Goal: Obtain resource: Download file/media

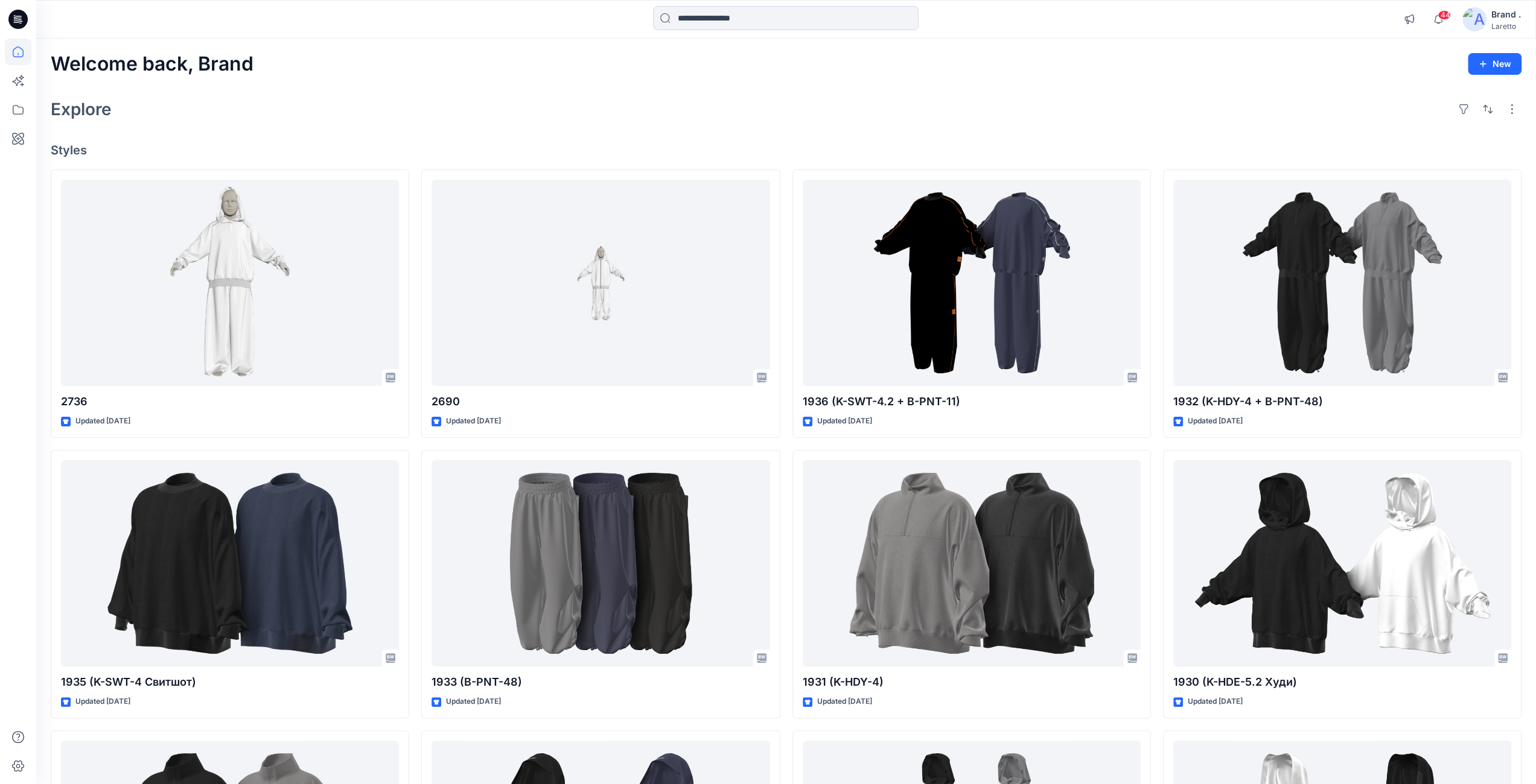
click at [19, 20] on icon at bounding box center [20, 19] width 5 height 1
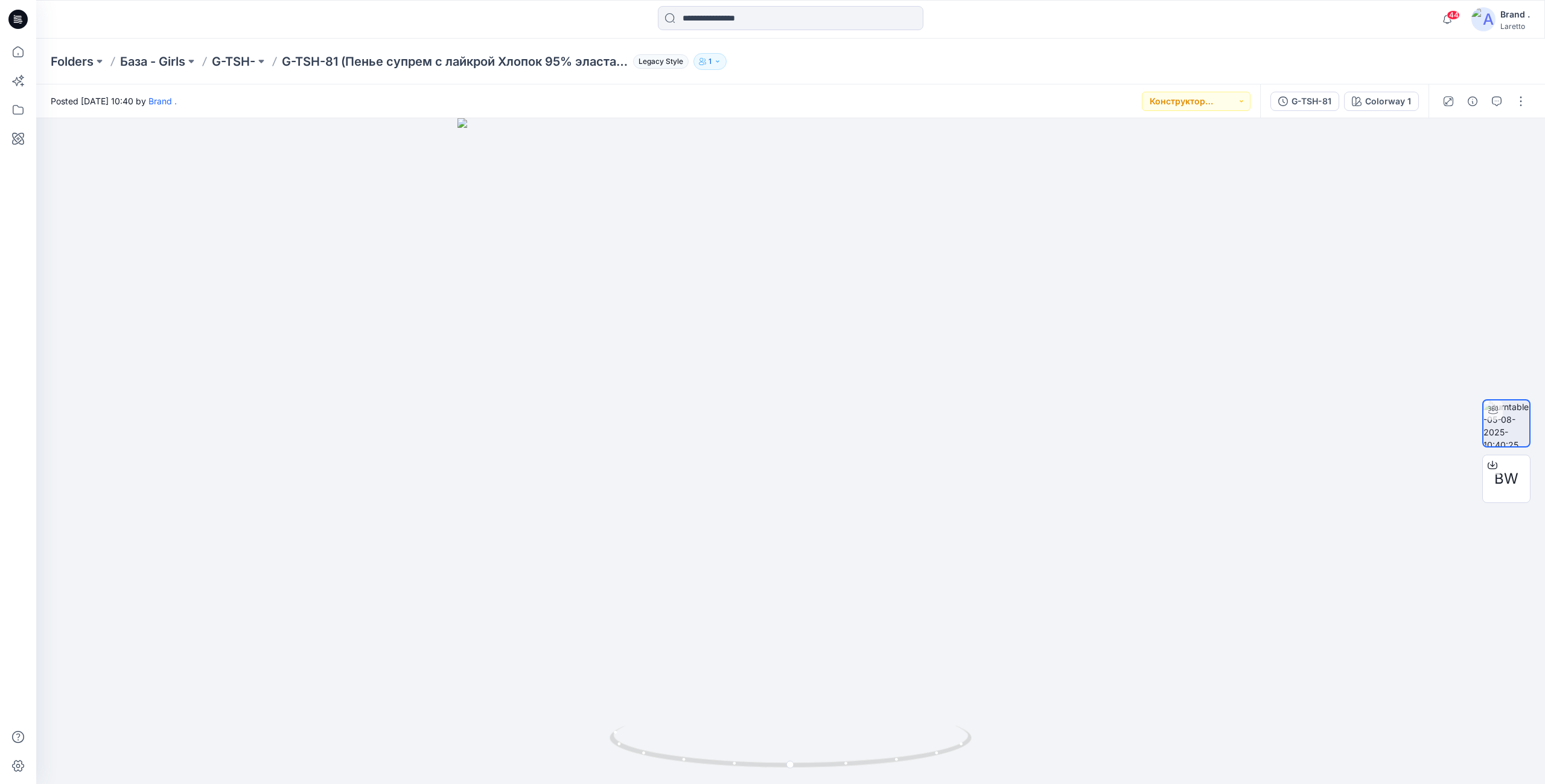
click at [22, 19] on icon at bounding box center [18, 19] width 19 height 19
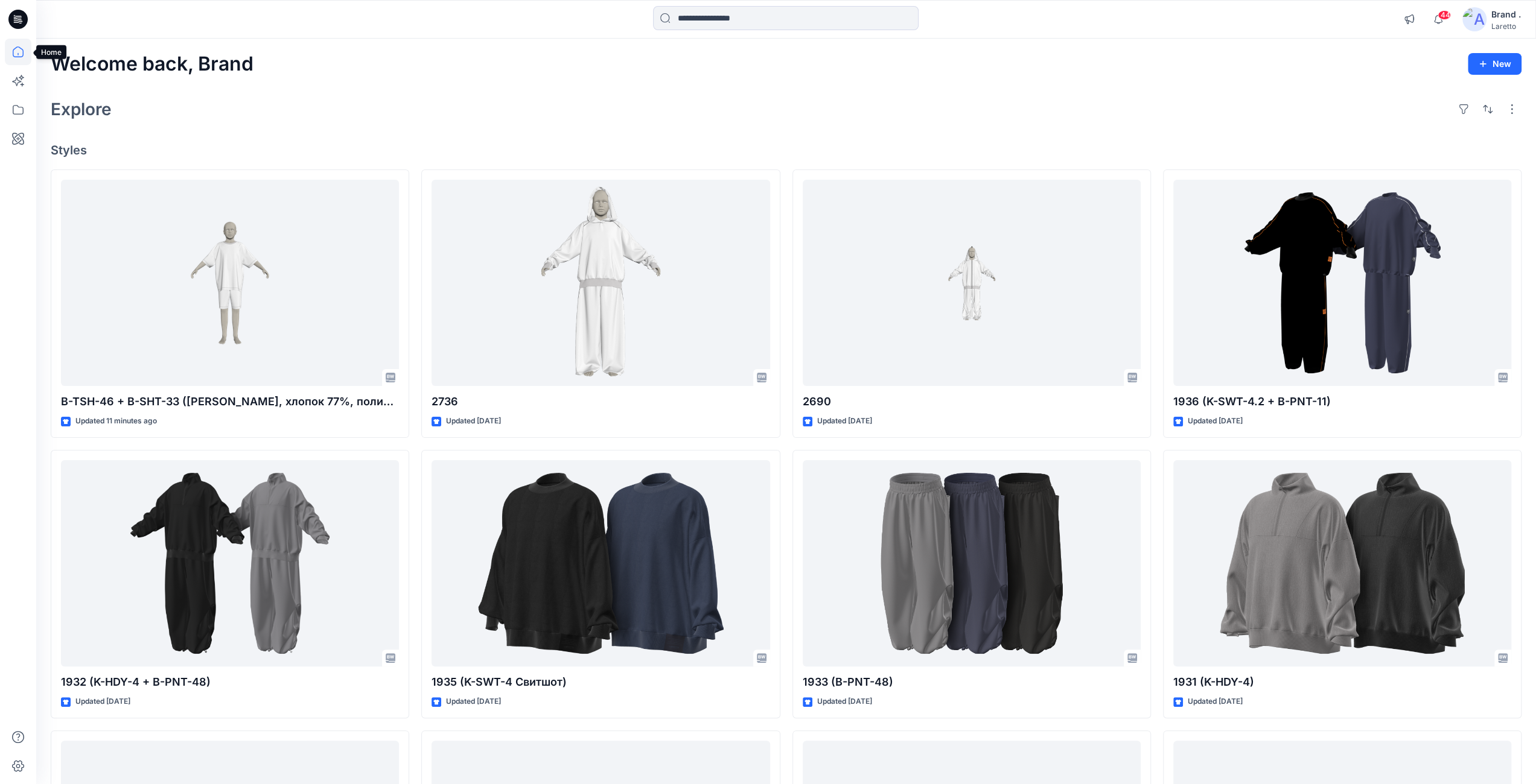
click at [20, 53] on icon at bounding box center [18, 52] width 27 height 27
click at [27, 22] on icon at bounding box center [18, 19] width 19 height 19
click at [24, 21] on icon at bounding box center [18, 19] width 19 height 19
click at [19, 111] on icon at bounding box center [18, 110] width 27 height 27
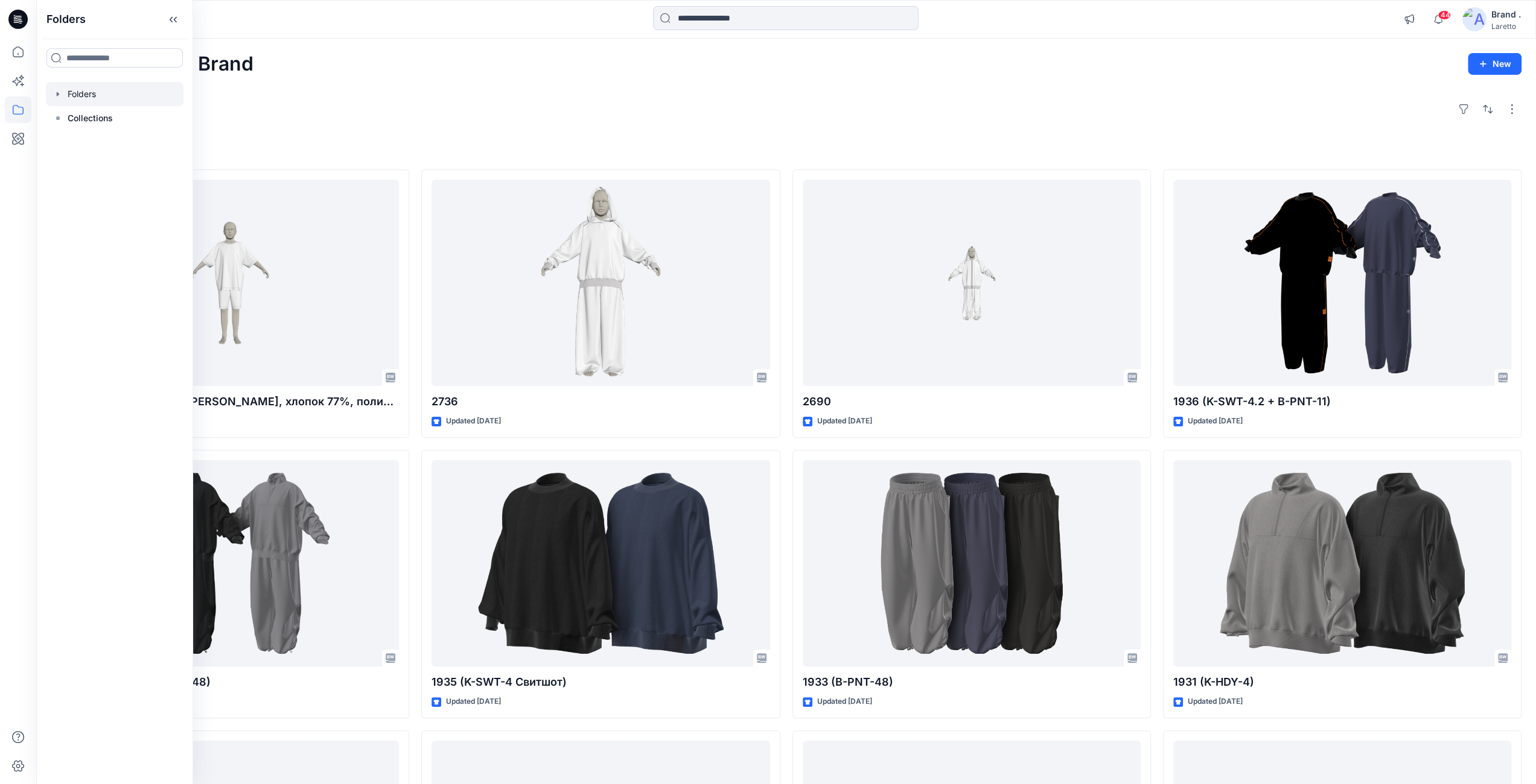
click at [82, 96] on div at bounding box center [115, 94] width 138 height 24
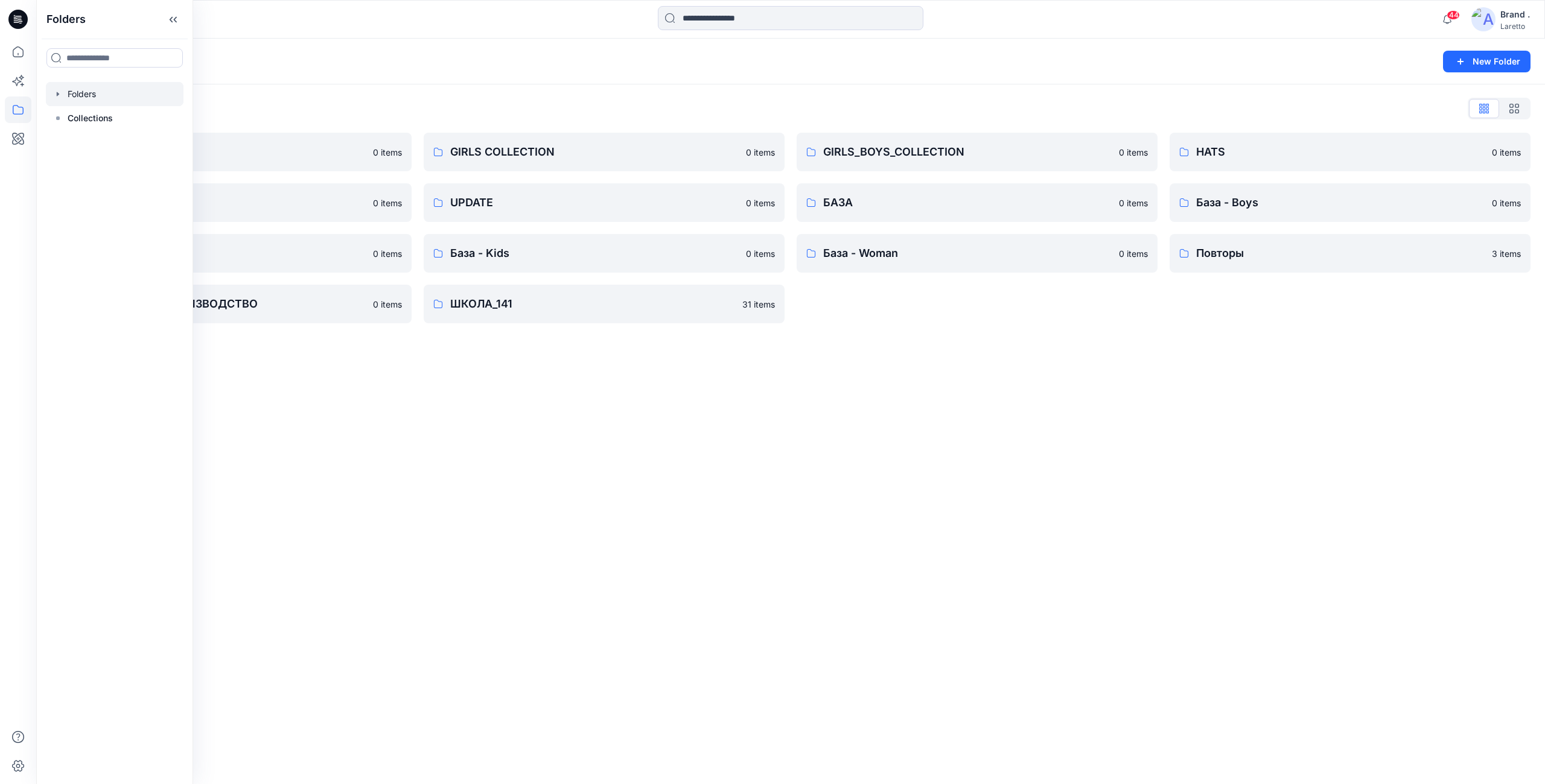
click at [427, 411] on div "Folders New Folder Folders List BOY'S COLLECTION 0 items MISCELLANEOUS 0 items …" at bounding box center [790, 411] width 1509 height 746
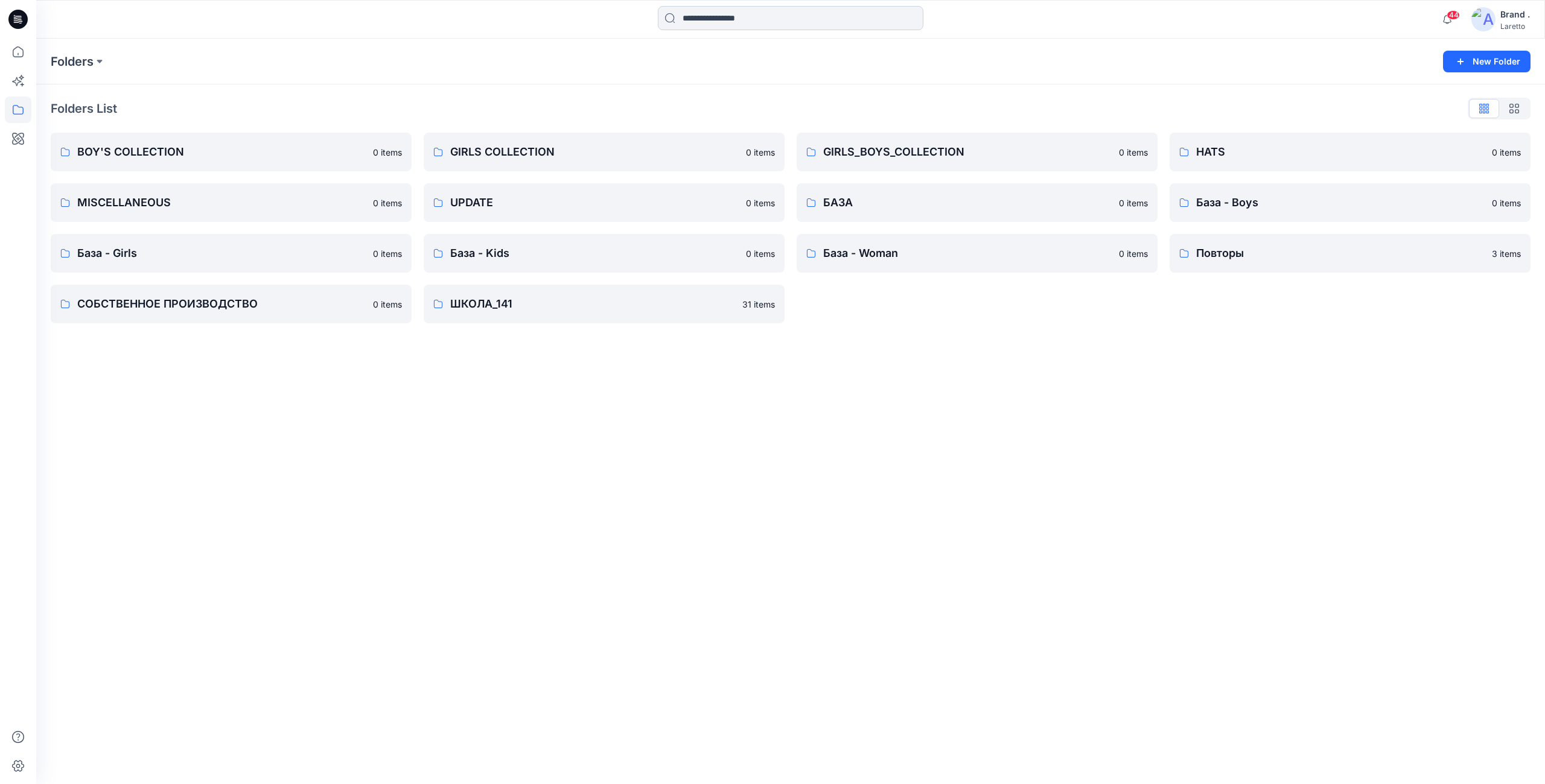
click at [724, 28] on input at bounding box center [790, 18] width 265 height 24
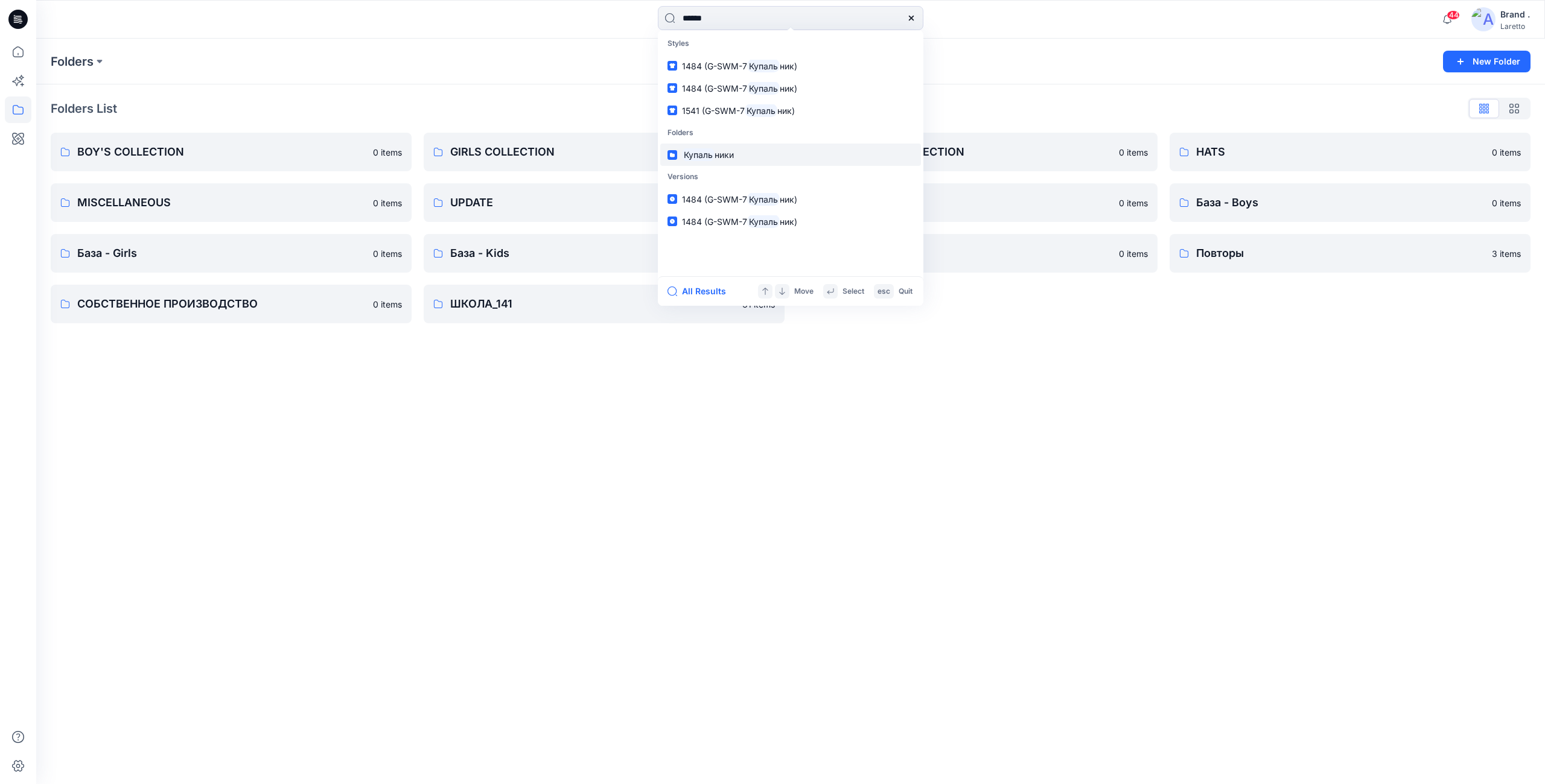
type input "******"
click at [715, 160] on mark "Купаль" at bounding box center [698, 154] width 33 height 14
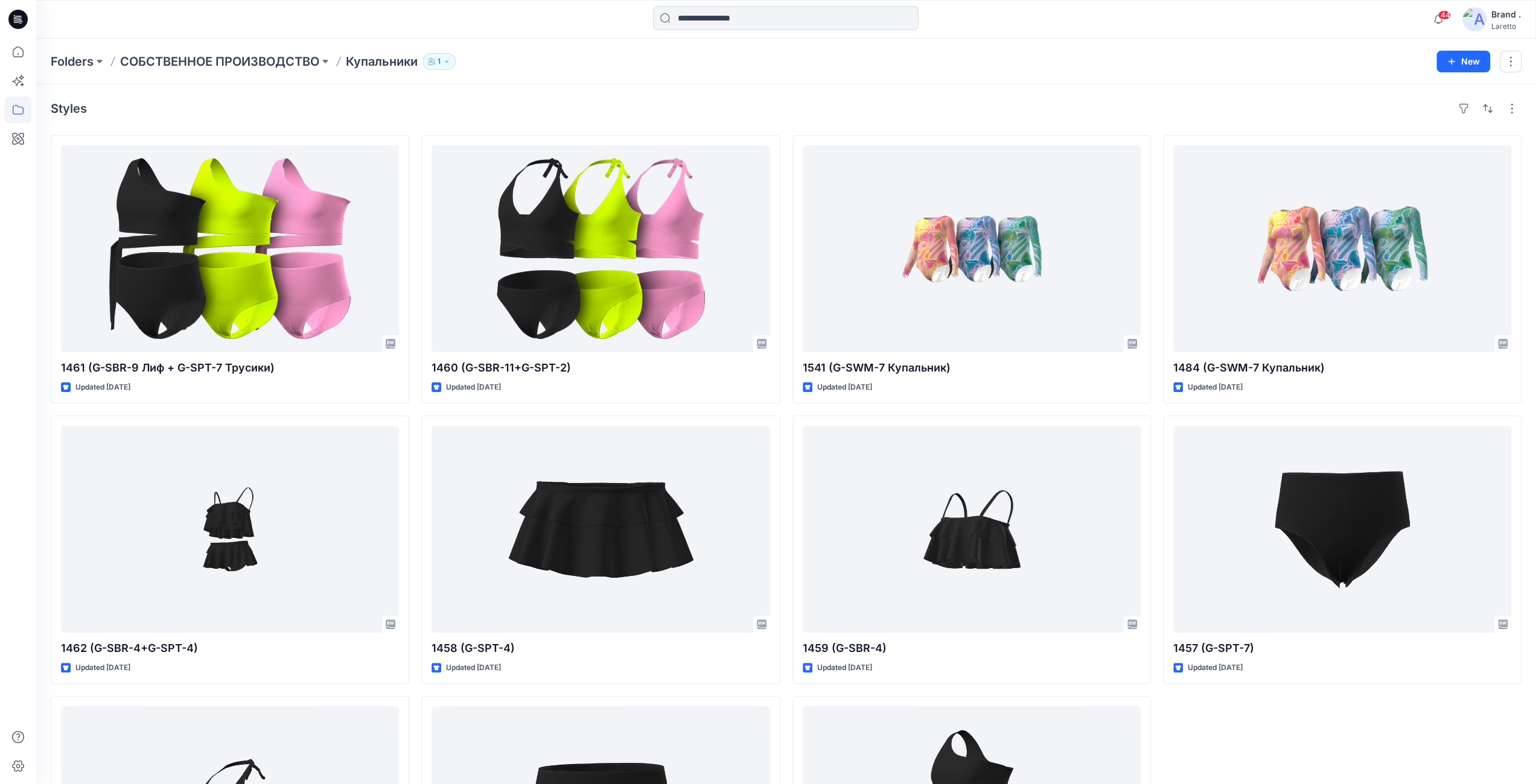
click at [25, 21] on icon at bounding box center [18, 19] width 19 height 19
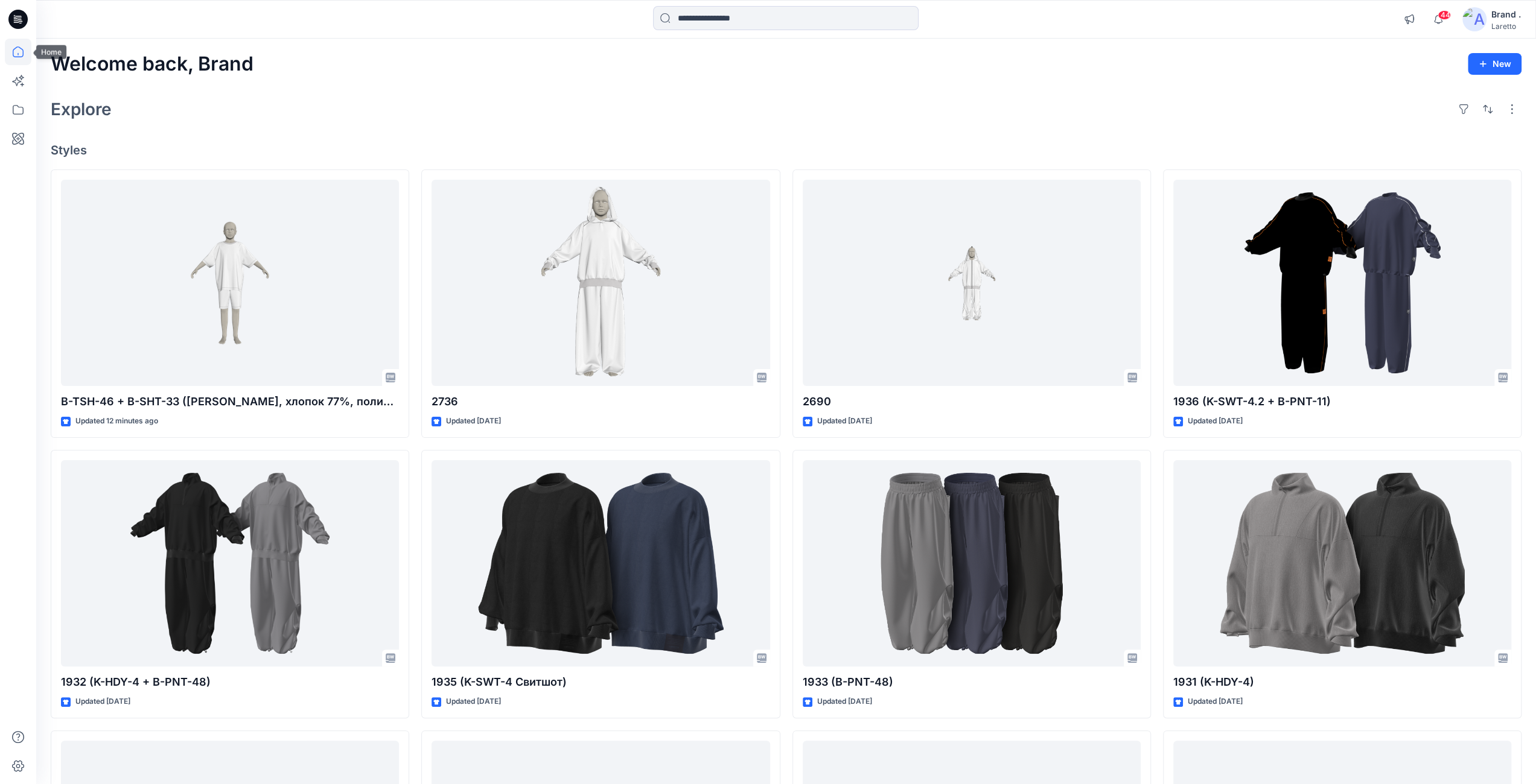
click at [25, 50] on icon at bounding box center [18, 52] width 27 height 27
click at [21, 56] on icon at bounding box center [18, 52] width 27 height 27
click at [25, 119] on icon at bounding box center [18, 110] width 27 height 27
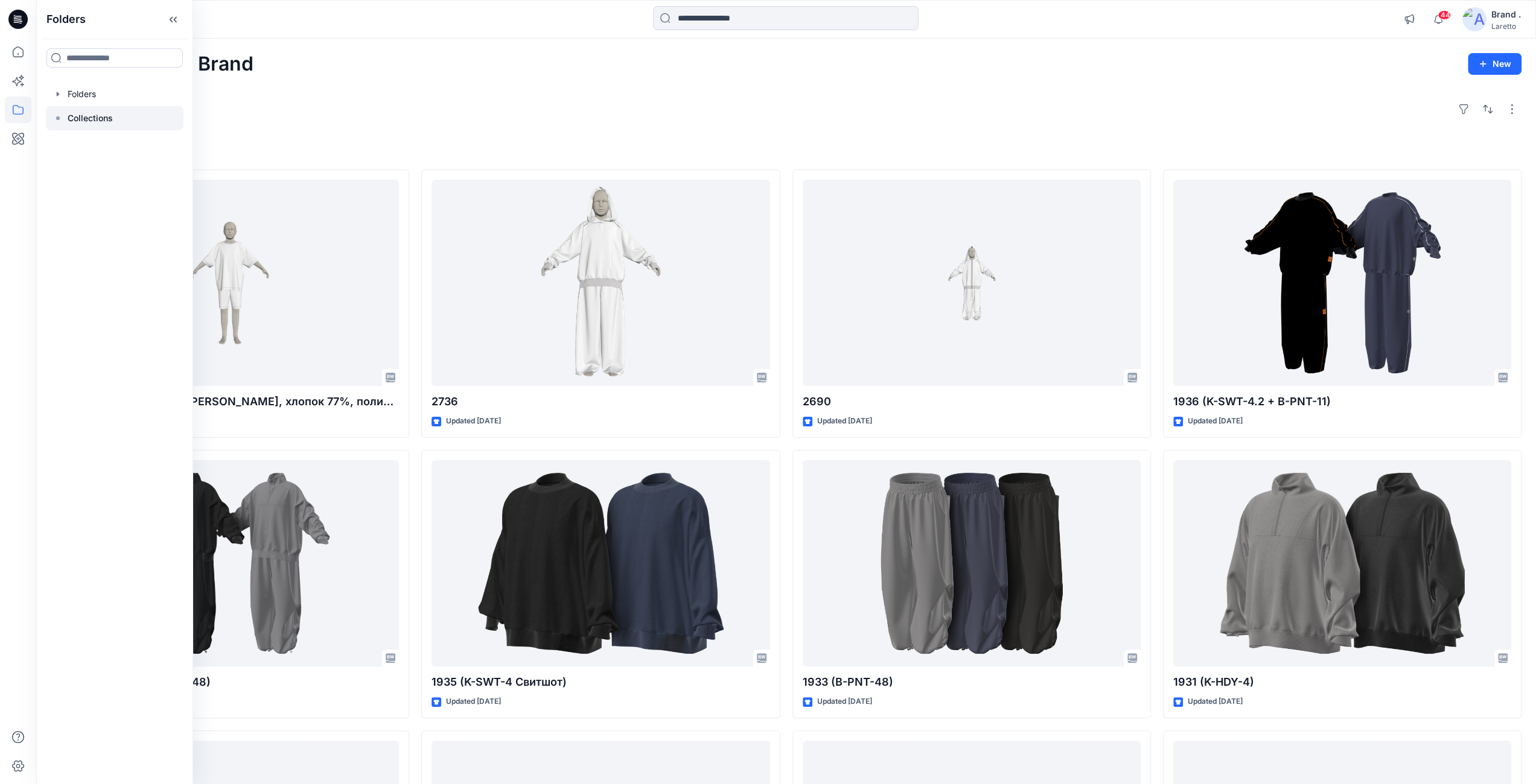
click at [95, 115] on p "Collections" at bounding box center [90, 118] width 45 height 15
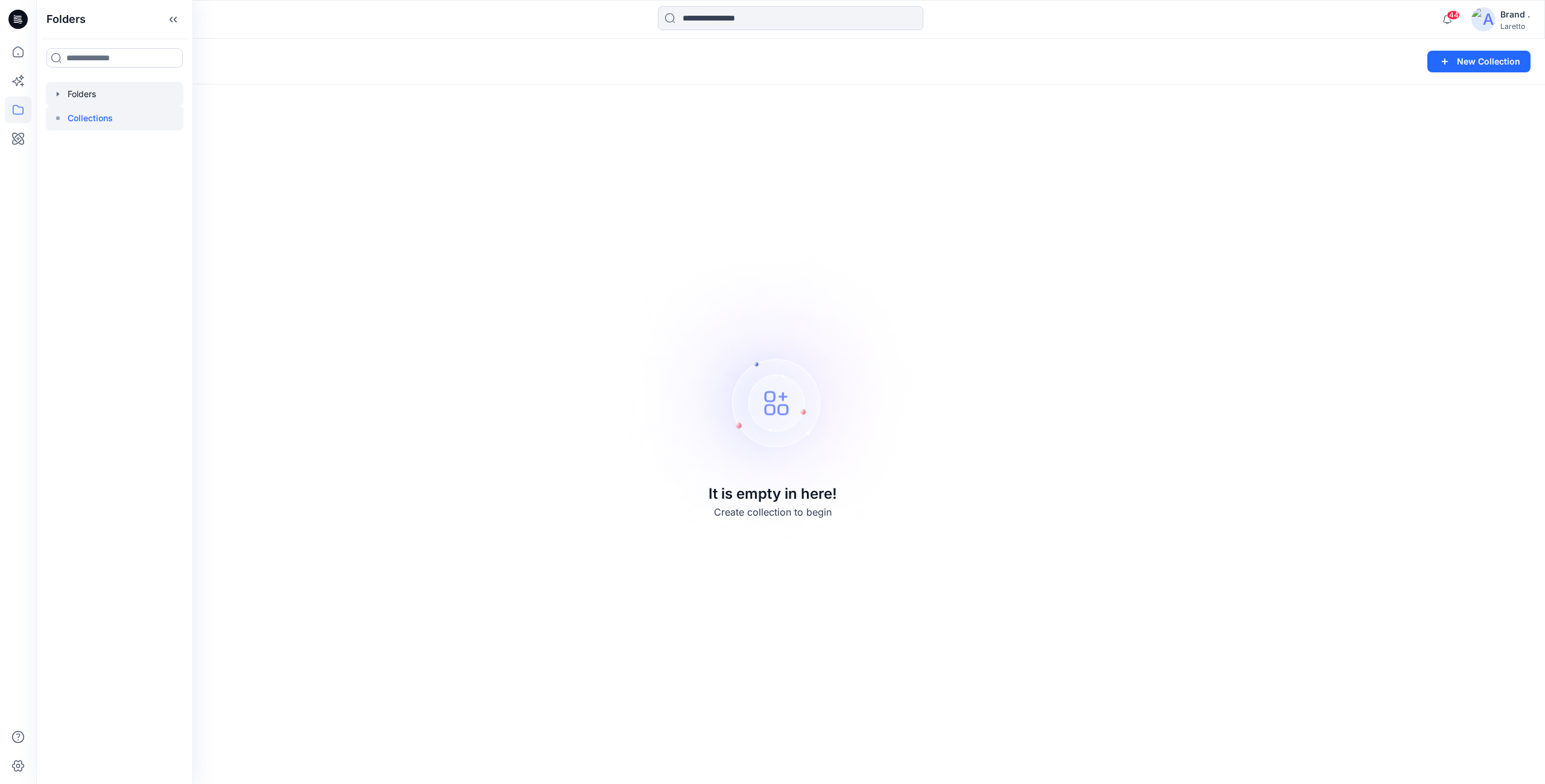
click at [94, 96] on div at bounding box center [115, 94] width 138 height 24
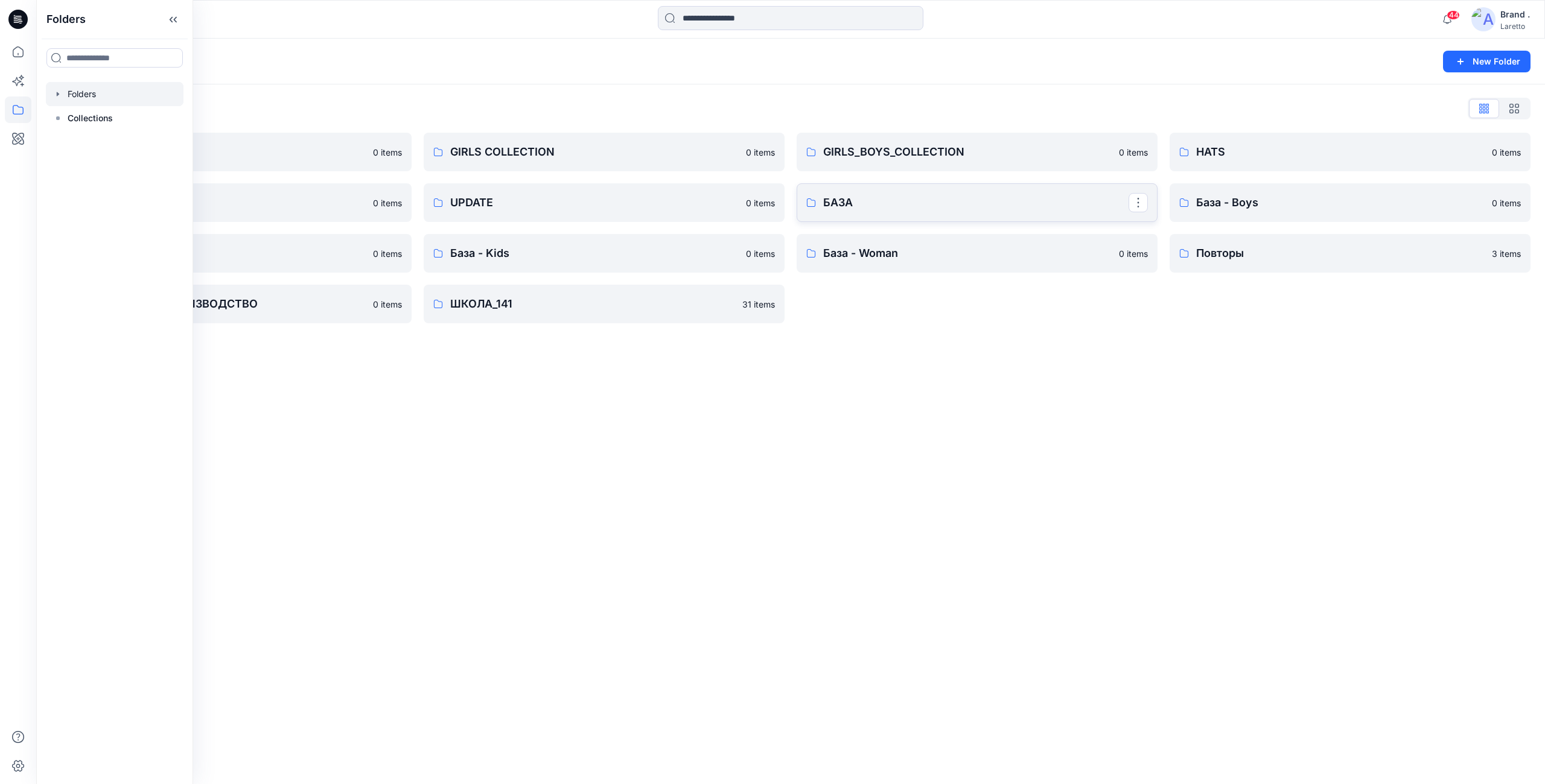
click at [832, 199] on p "БАЗА" at bounding box center [976, 203] width 305 height 17
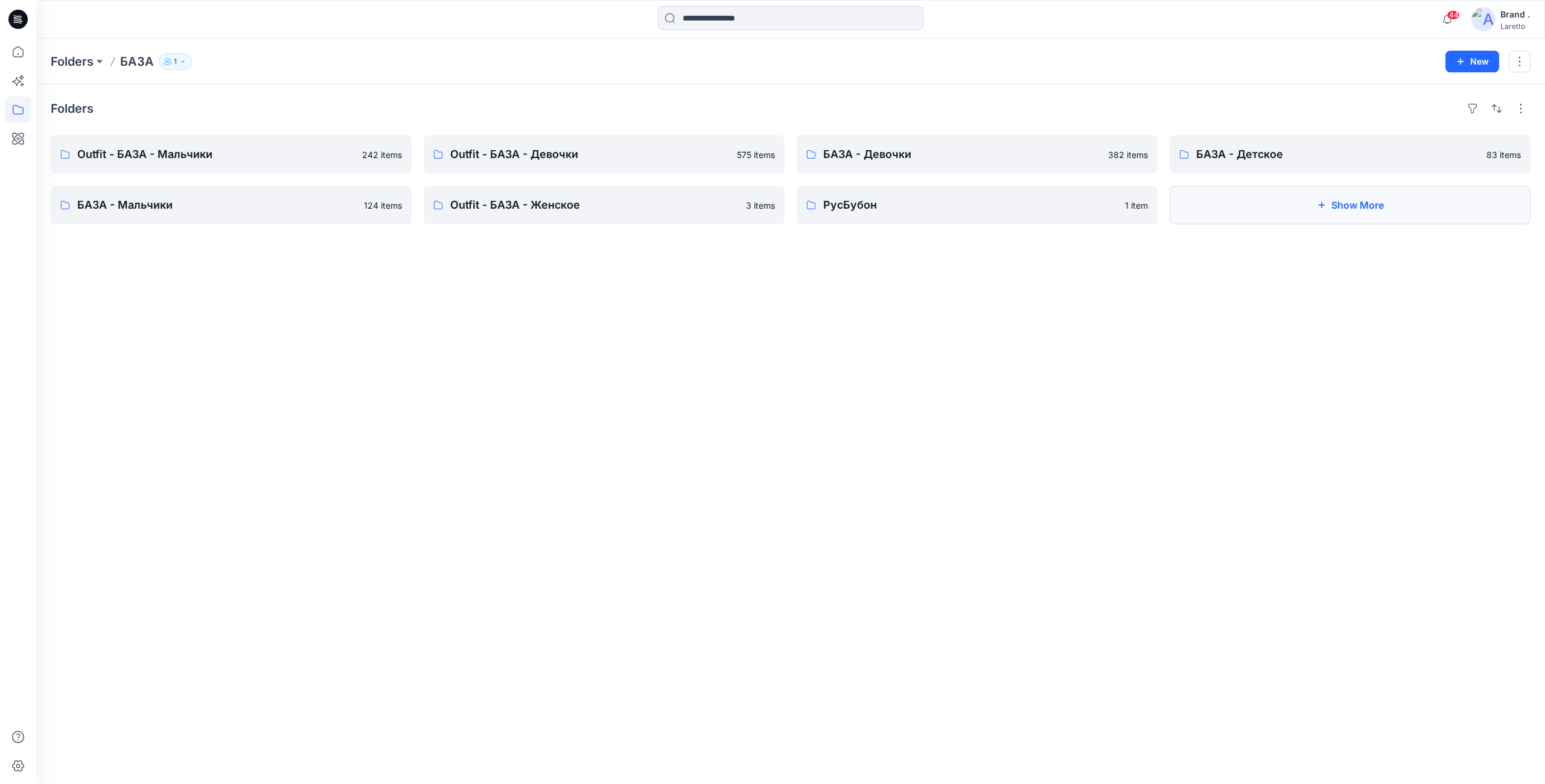
click at [1341, 214] on button "Show More" at bounding box center [1350, 205] width 361 height 39
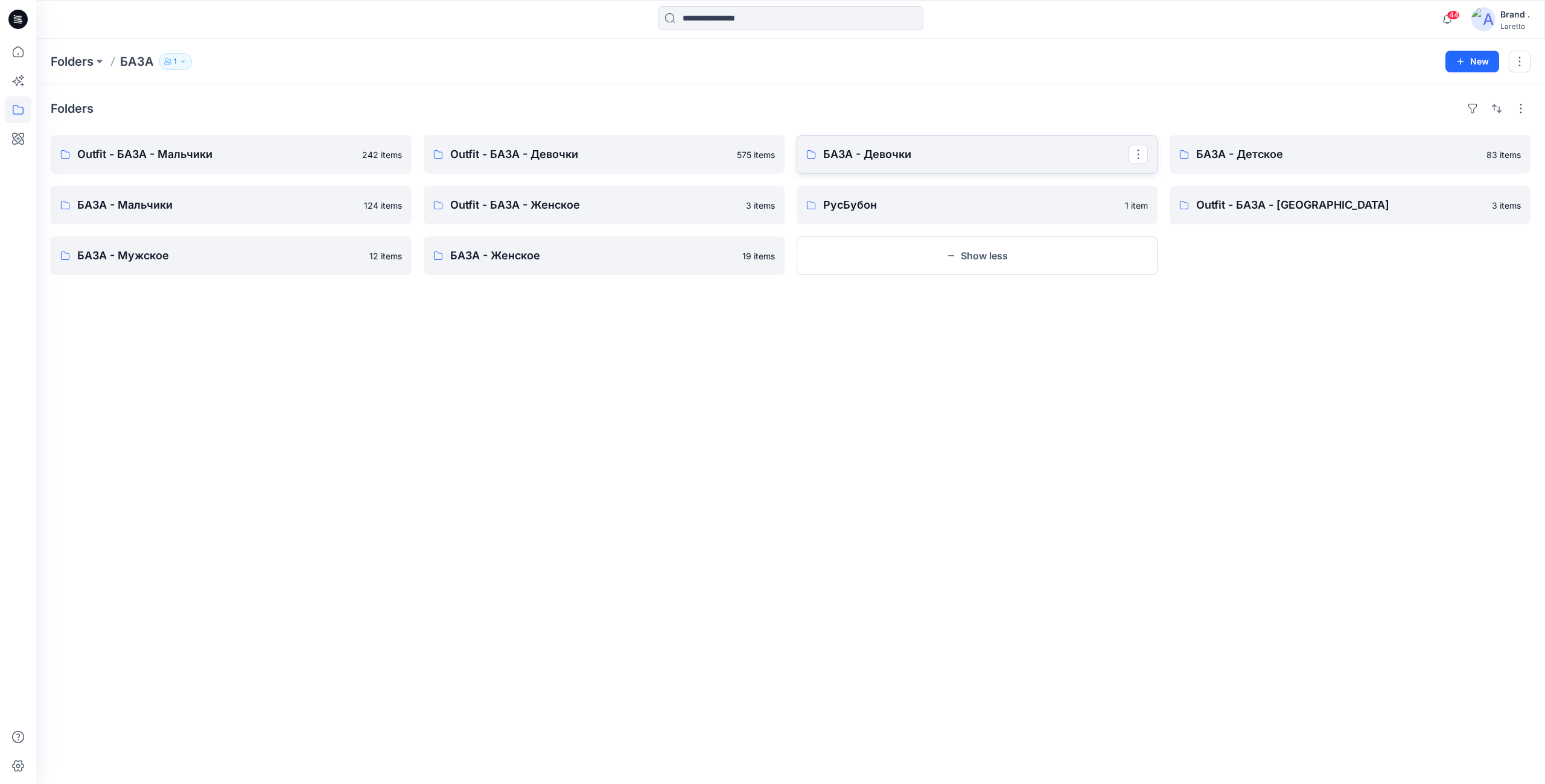
click at [879, 157] on p "БАЗА - Девочки" at bounding box center [976, 154] width 305 height 17
click at [569, 156] on p "Outfit - БАЗА - Девочки" at bounding box center [603, 154] width 305 height 17
click at [151, 153] on p "Outfit - БАЗА - Мальчики" at bounding box center [230, 154] width 305 height 17
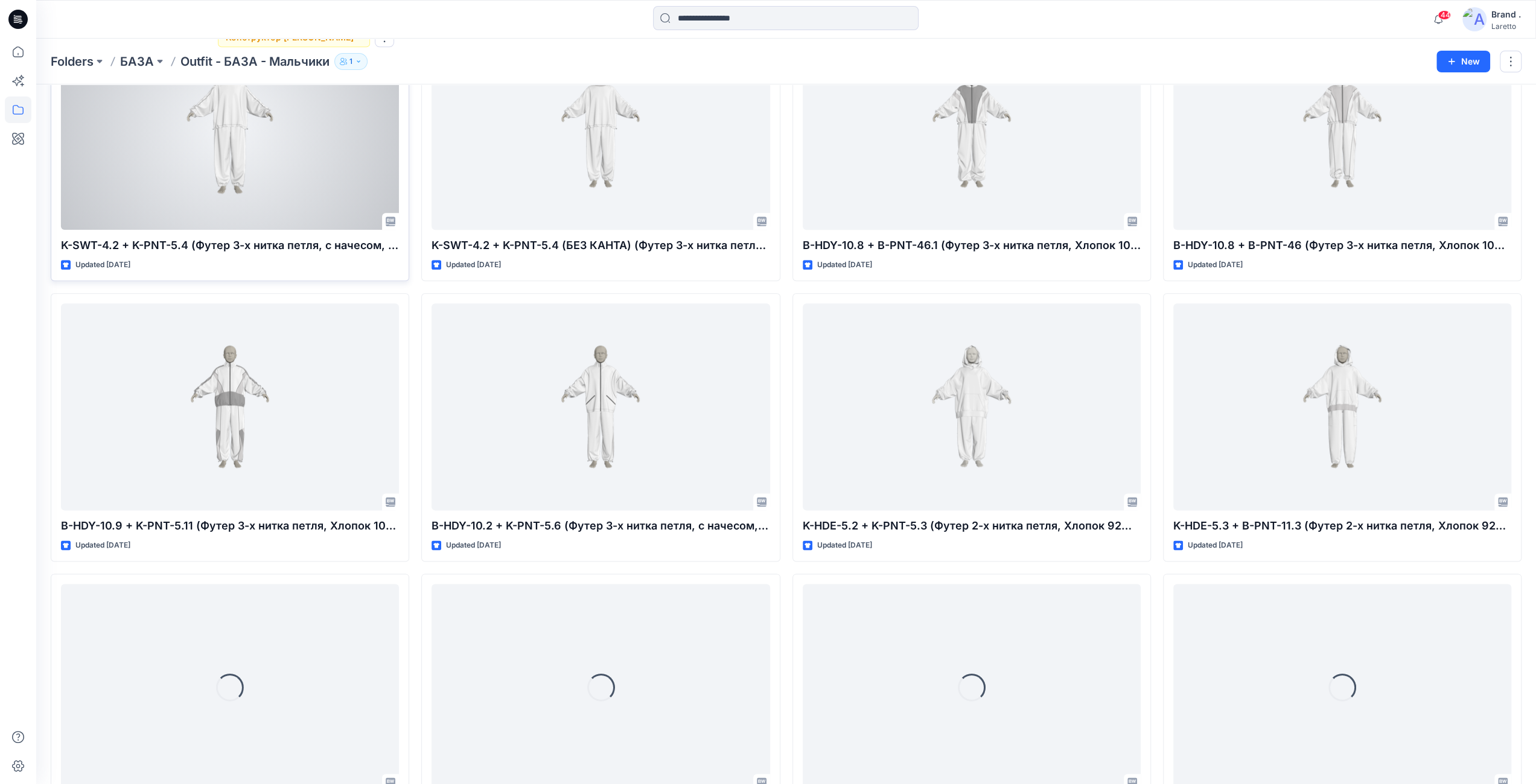
scroll to position [1284, 0]
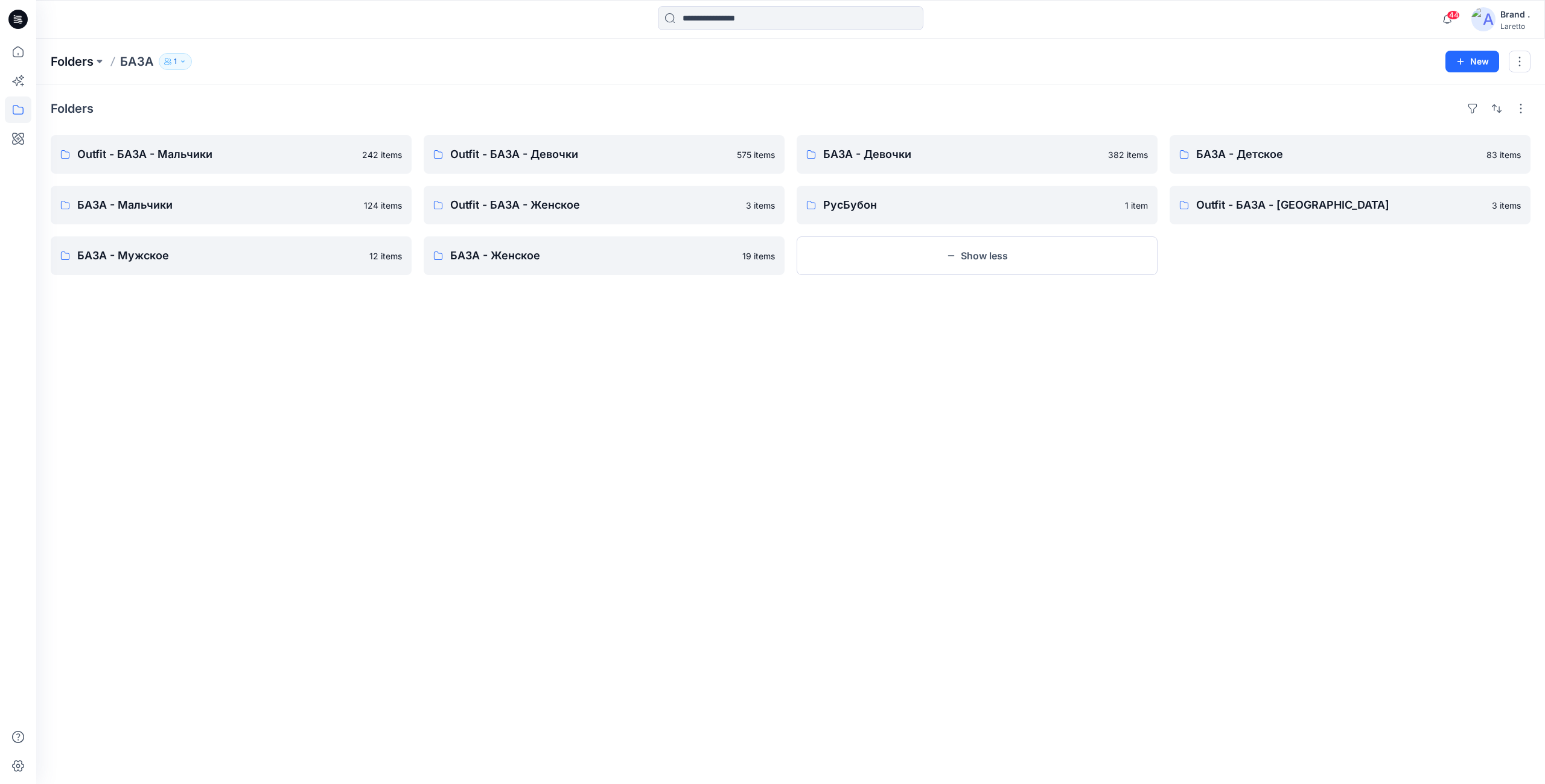
click at [74, 60] on p "Folders" at bounding box center [72, 62] width 43 height 17
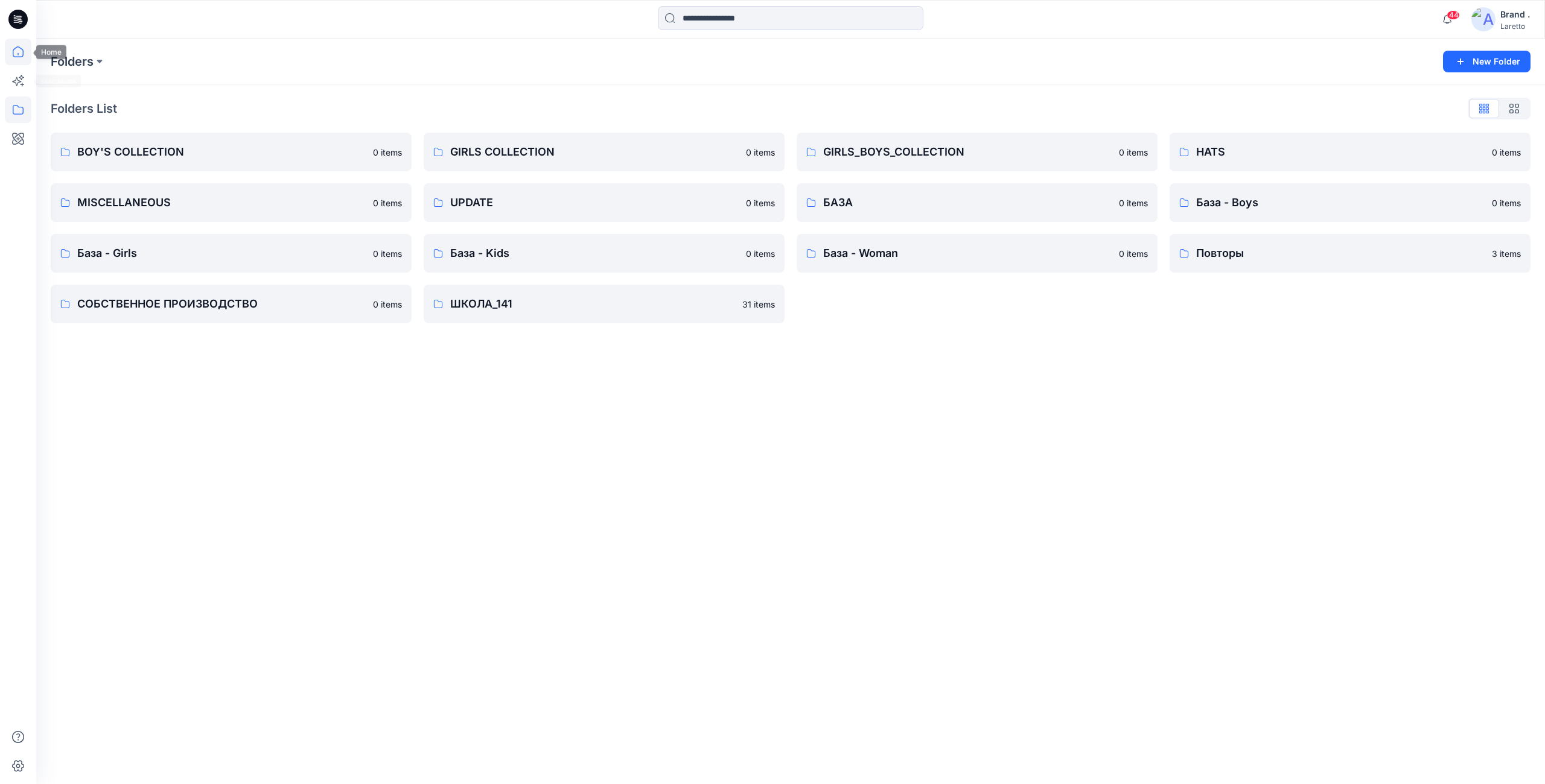
click at [26, 57] on icon at bounding box center [18, 52] width 27 height 27
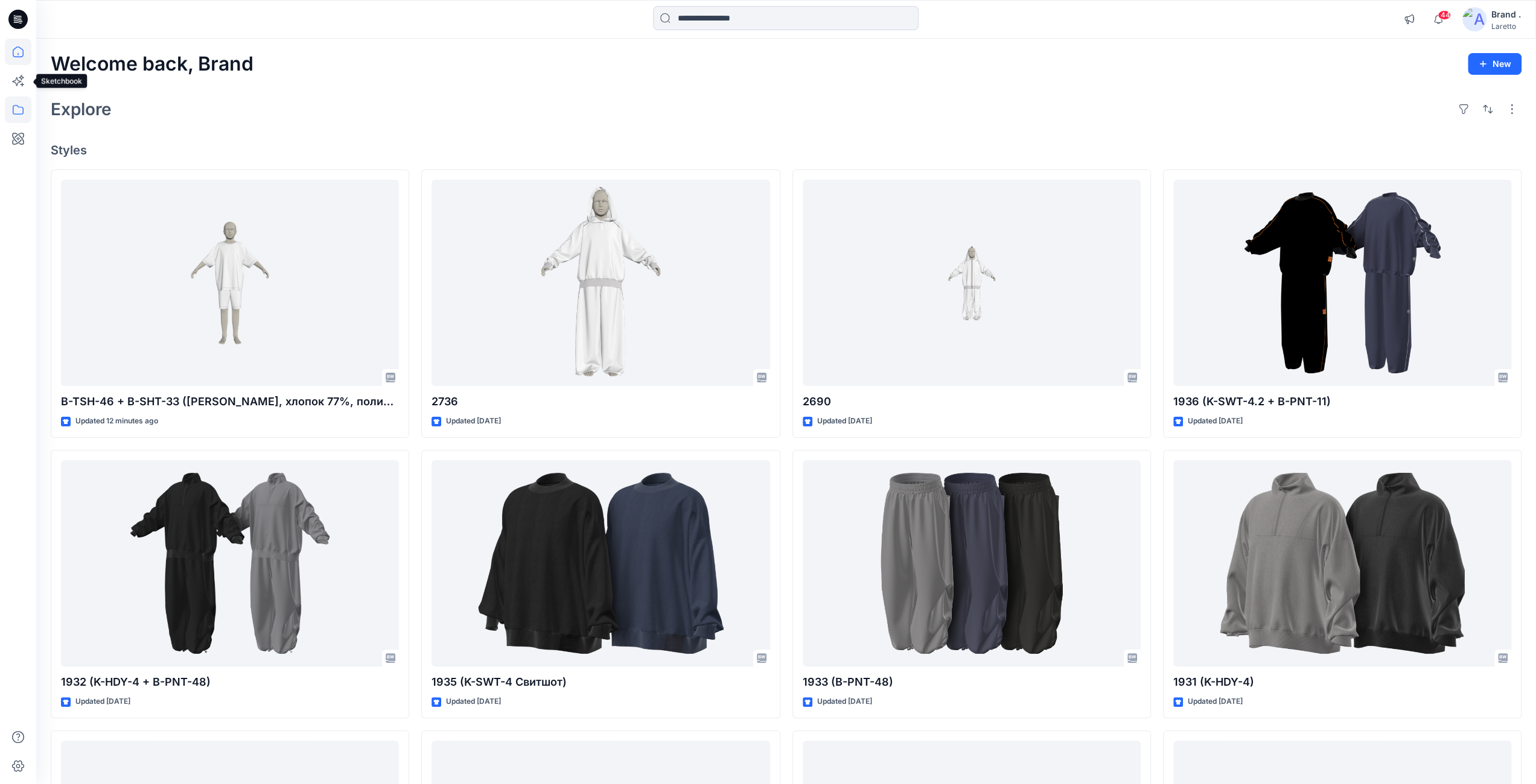
click at [19, 108] on icon at bounding box center [18, 110] width 27 height 27
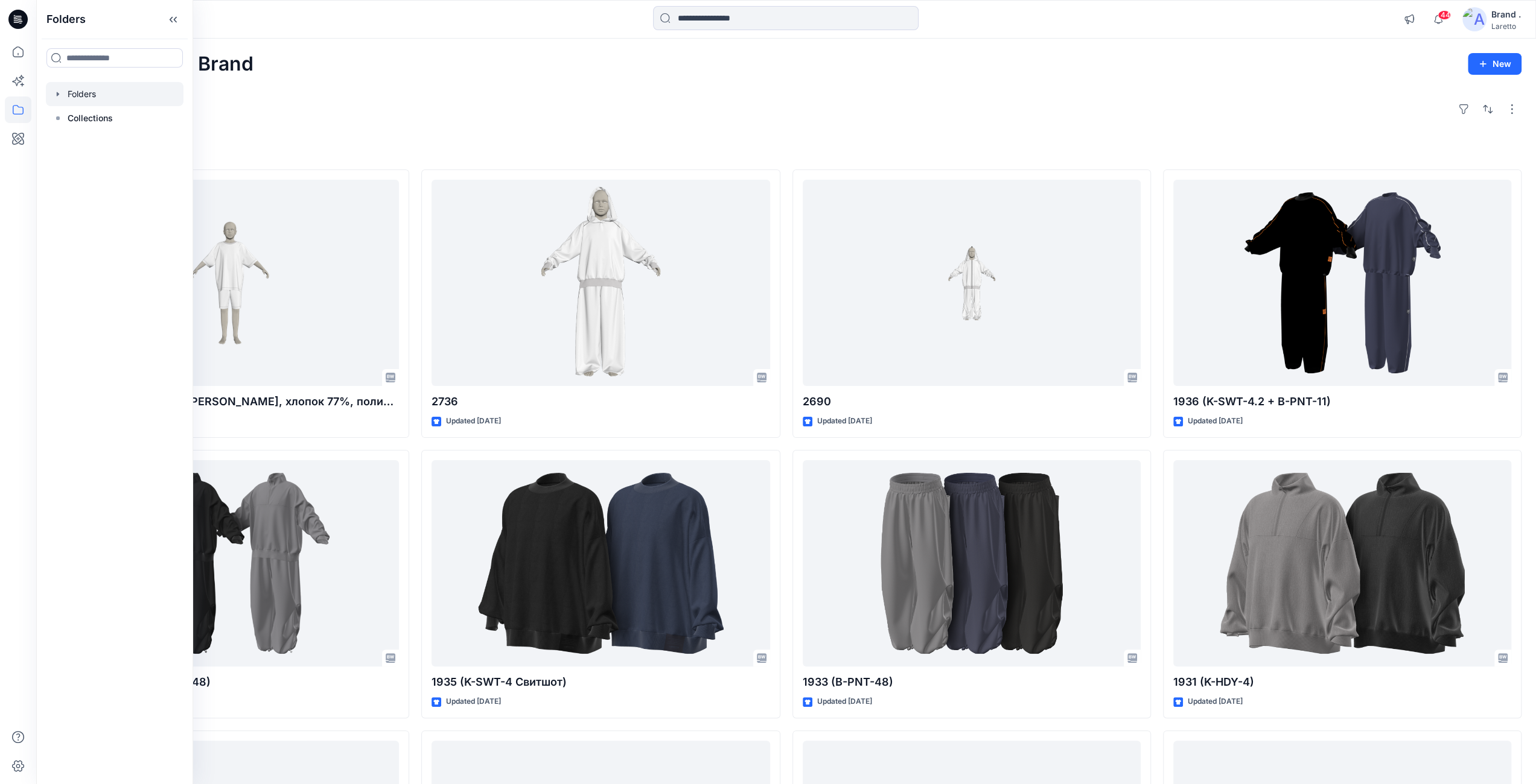
click at [87, 103] on div at bounding box center [115, 94] width 138 height 24
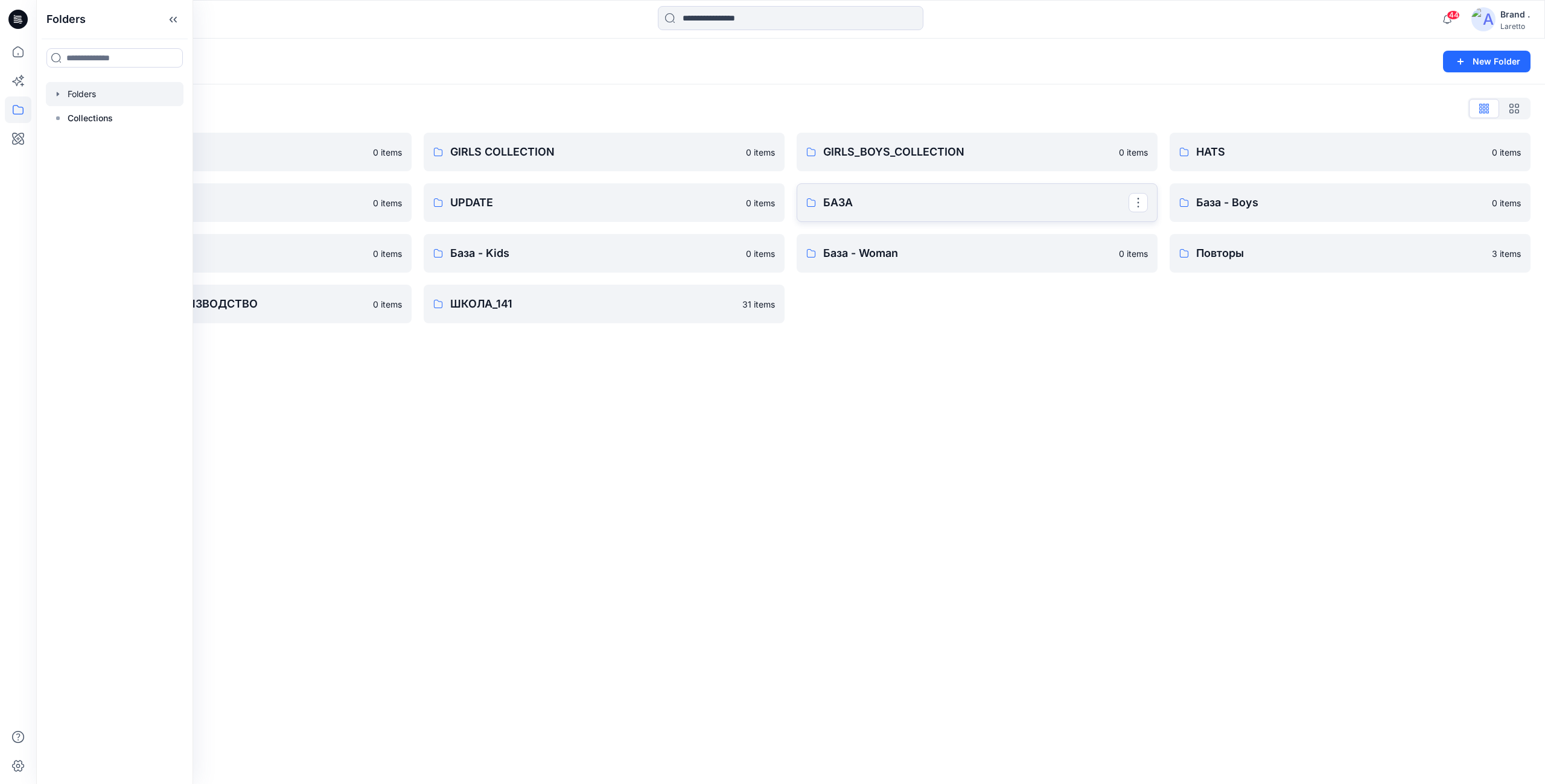
click at [836, 201] on p "БАЗА" at bounding box center [976, 203] width 305 height 17
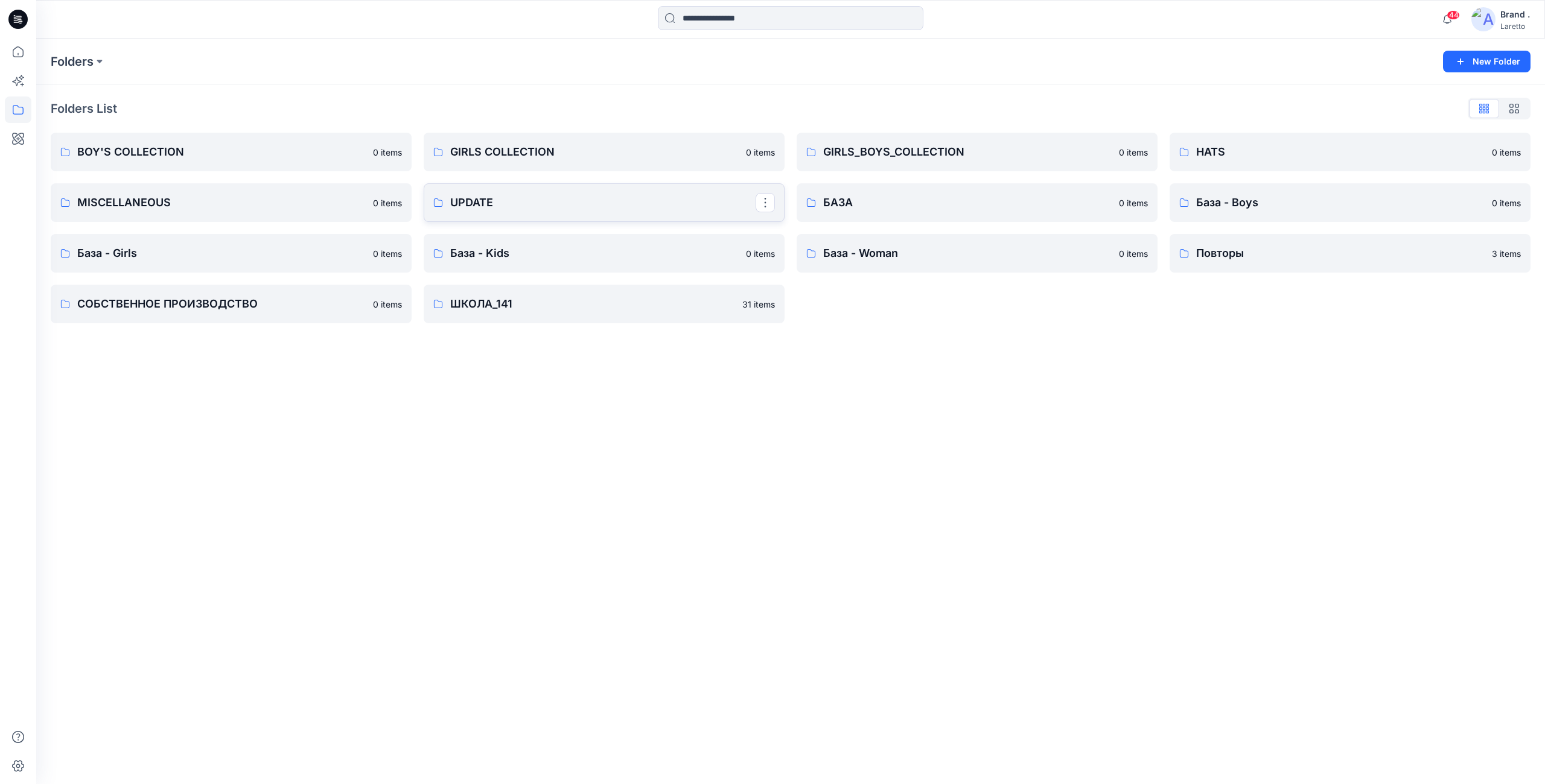
click at [462, 206] on p "UPDATE" at bounding box center [603, 203] width 305 height 17
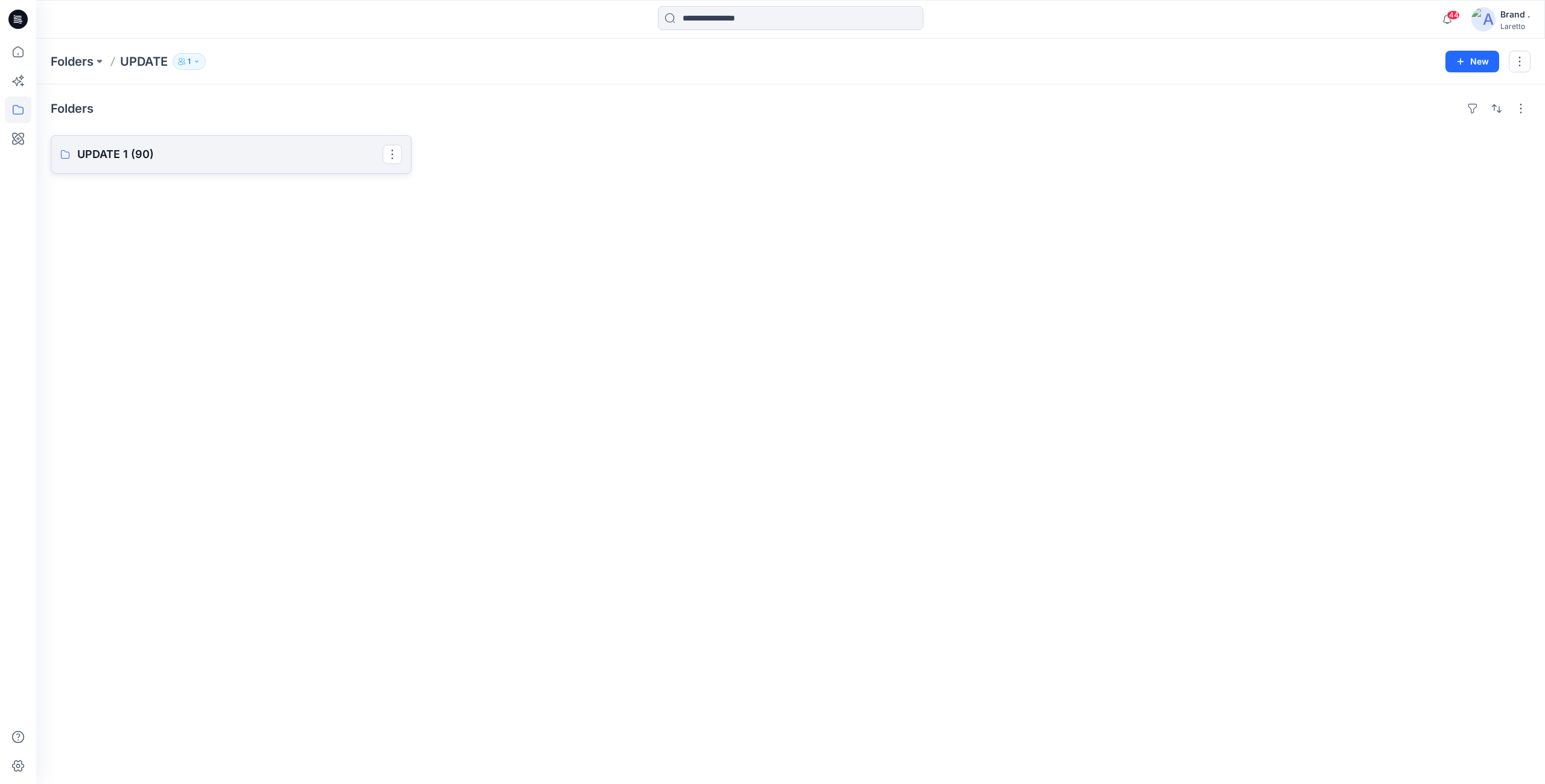
click at [176, 153] on p "UPDATE 1 (90)" at bounding box center [230, 154] width 305 height 17
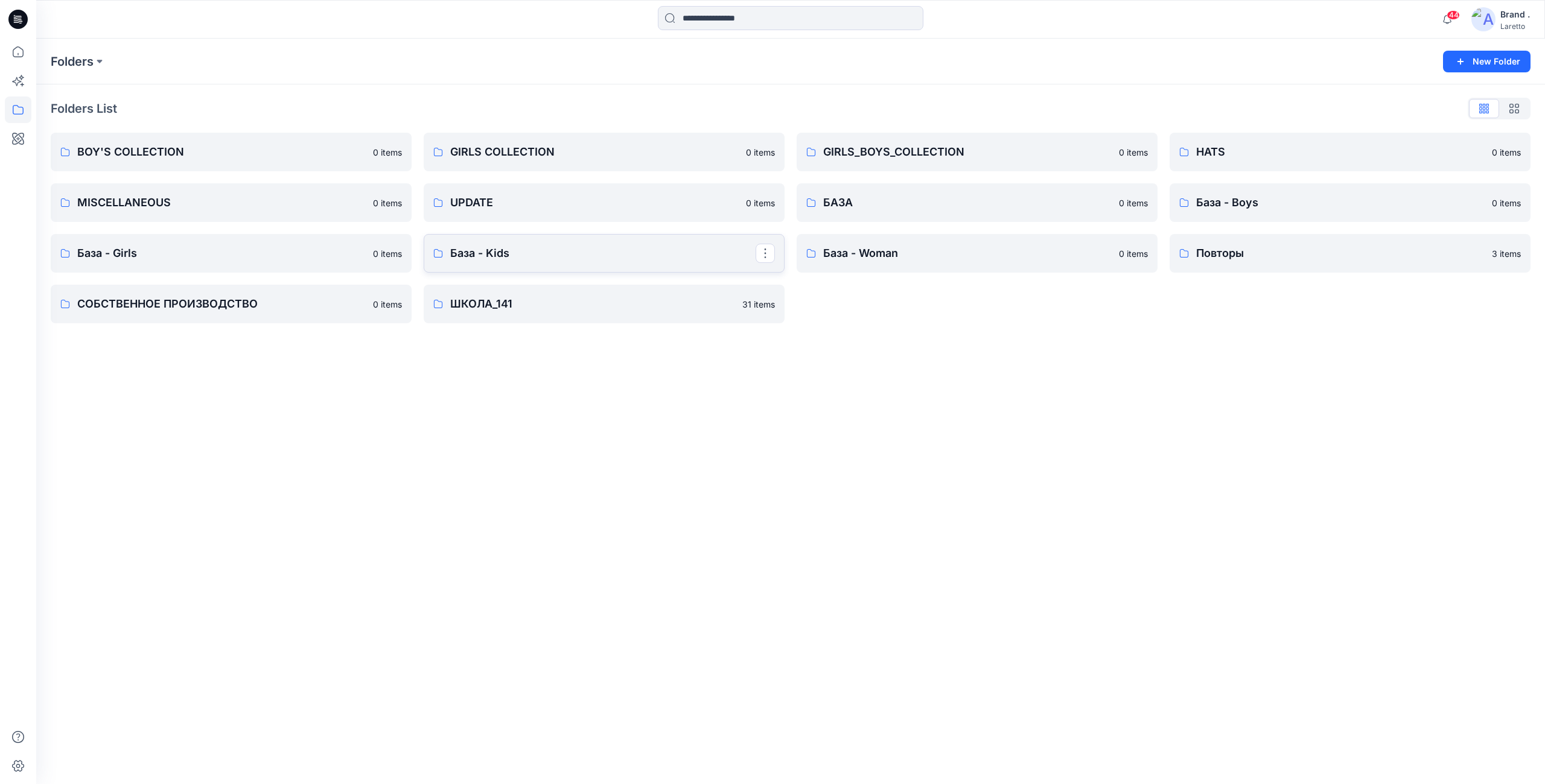
click at [473, 254] on p "База - Kids" at bounding box center [603, 253] width 305 height 17
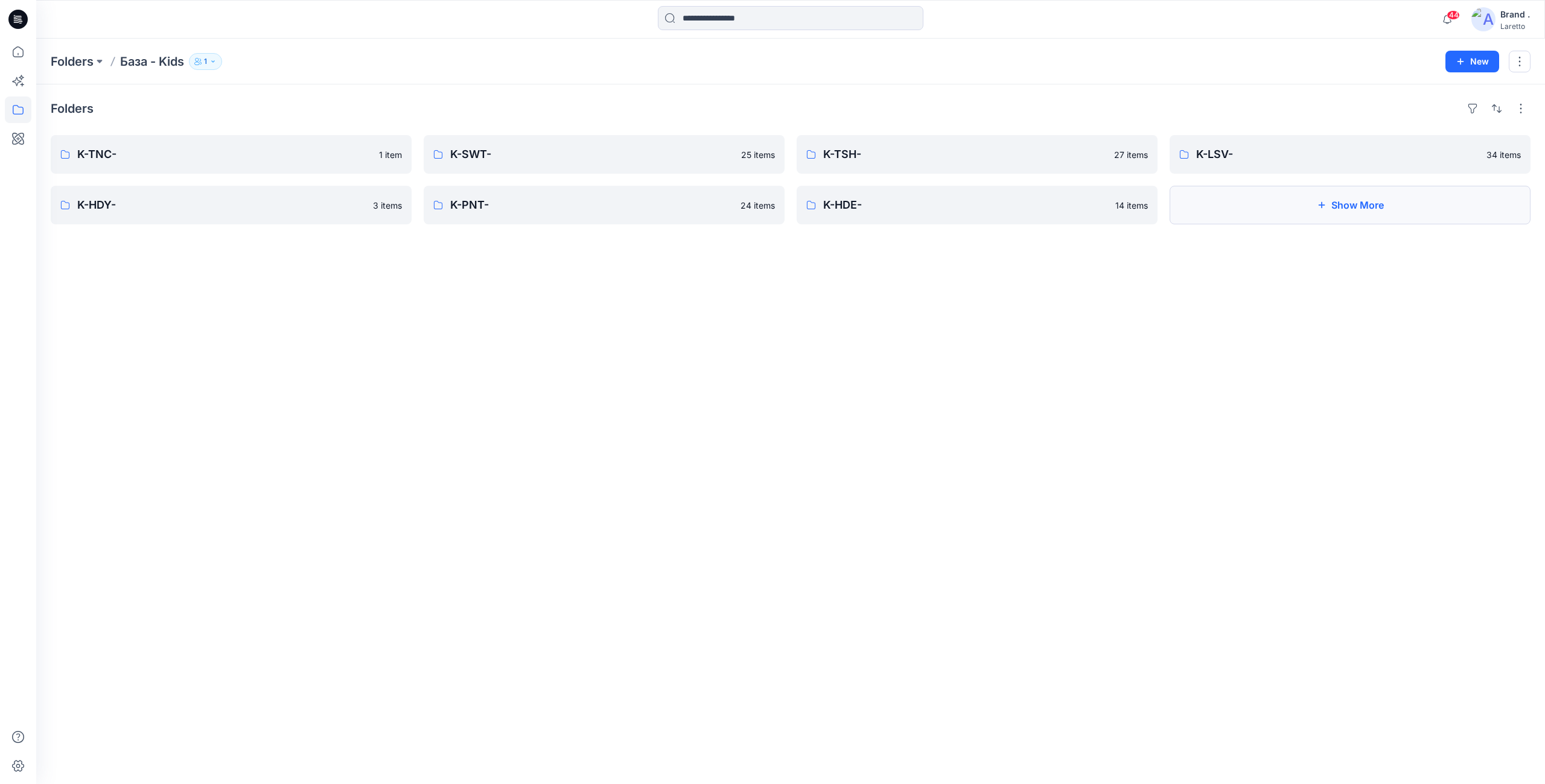
click at [1239, 205] on button "Show More" at bounding box center [1350, 205] width 361 height 39
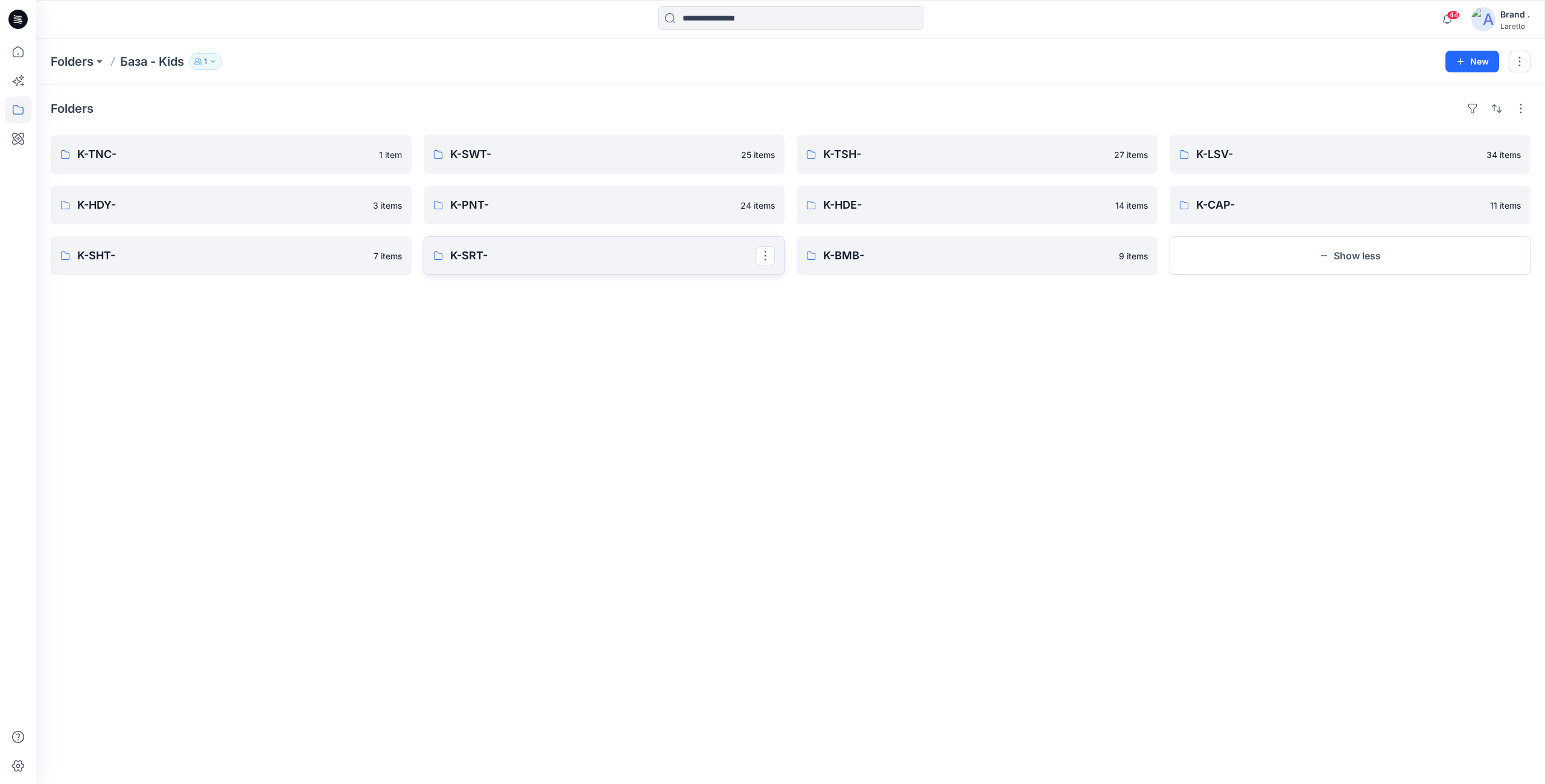
click at [478, 260] on p "K-SRT-" at bounding box center [603, 256] width 305 height 17
click at [1255, 269] on button "Show less" at bounding box center [1350, 256] width 361 height 39
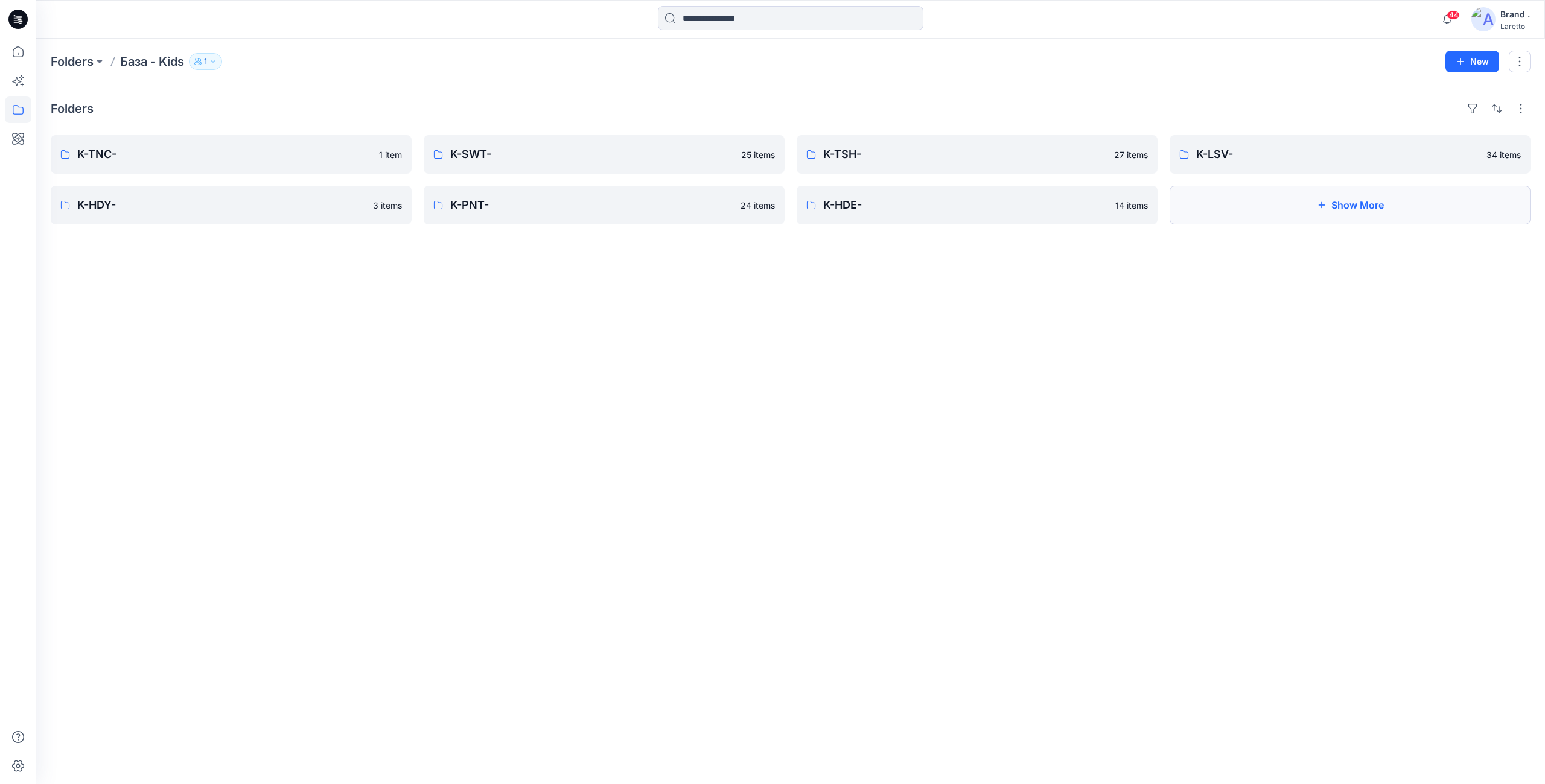
click at [1332, 217] on button "Show More" at bounding box center [1350, 205] width 361 height 39
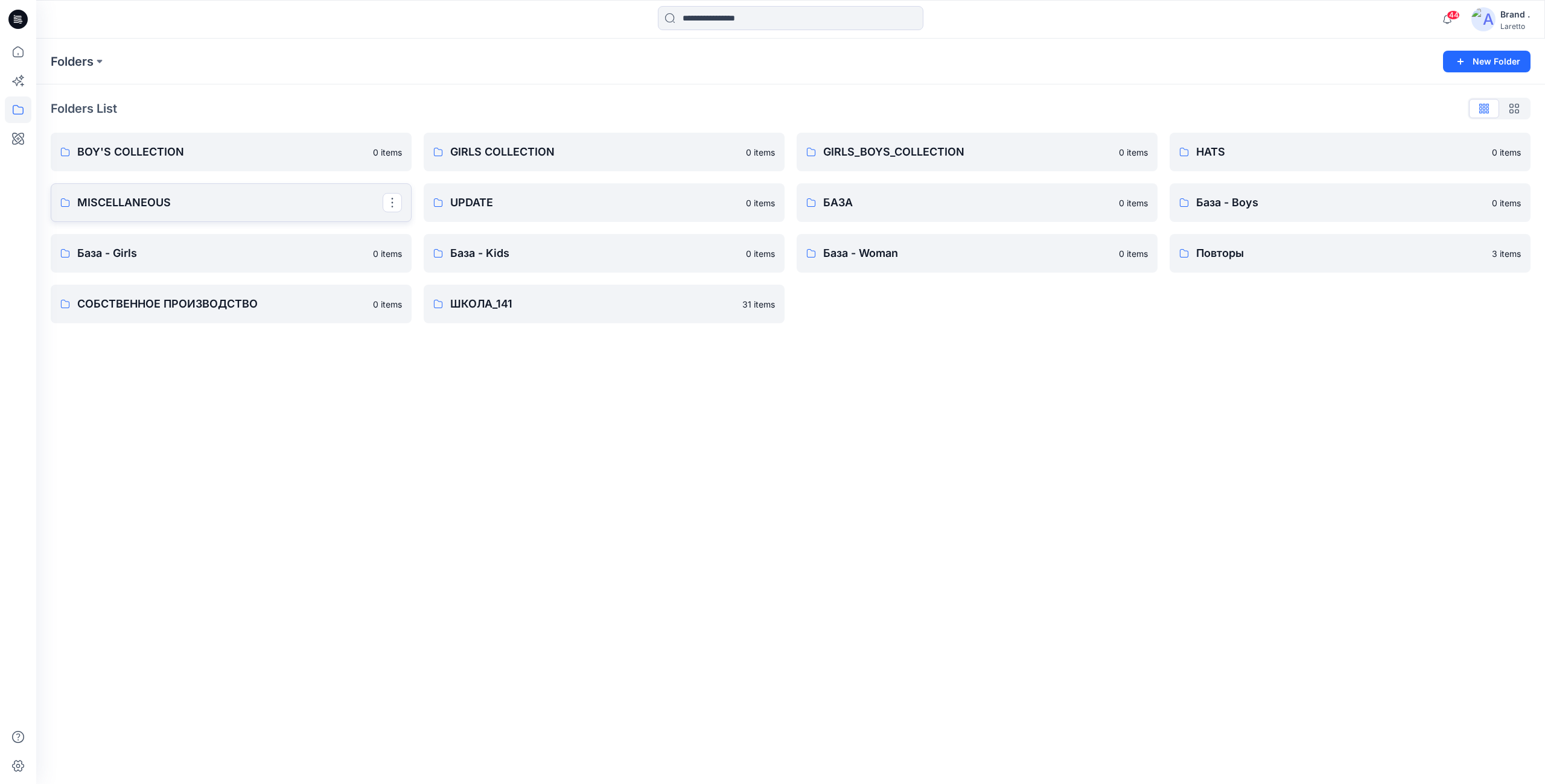
click at [286, 202] on p "MISCELLANEOUS" at bounding box center [230, 203] width 305 height 17
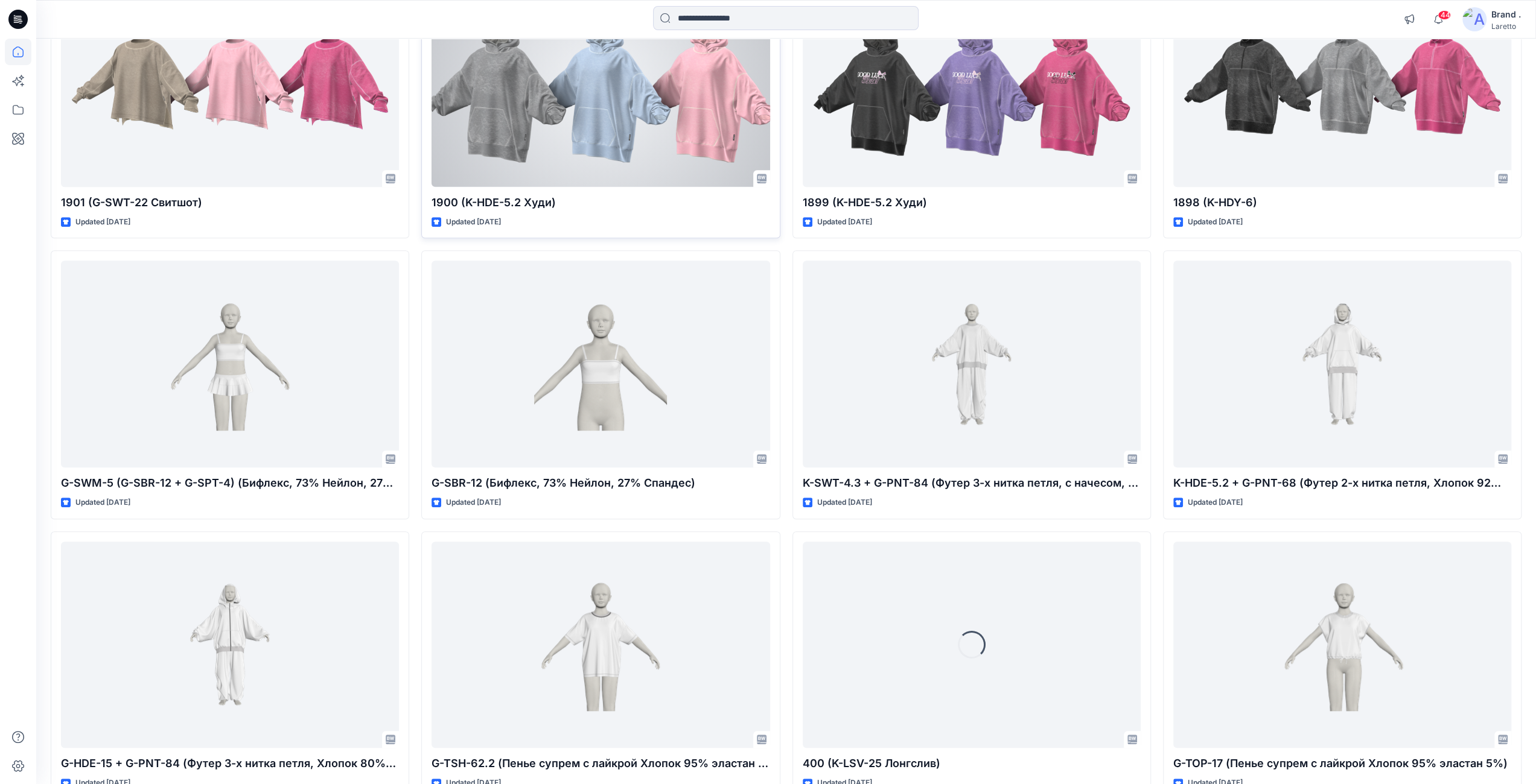
scroll to position [19365, 0]
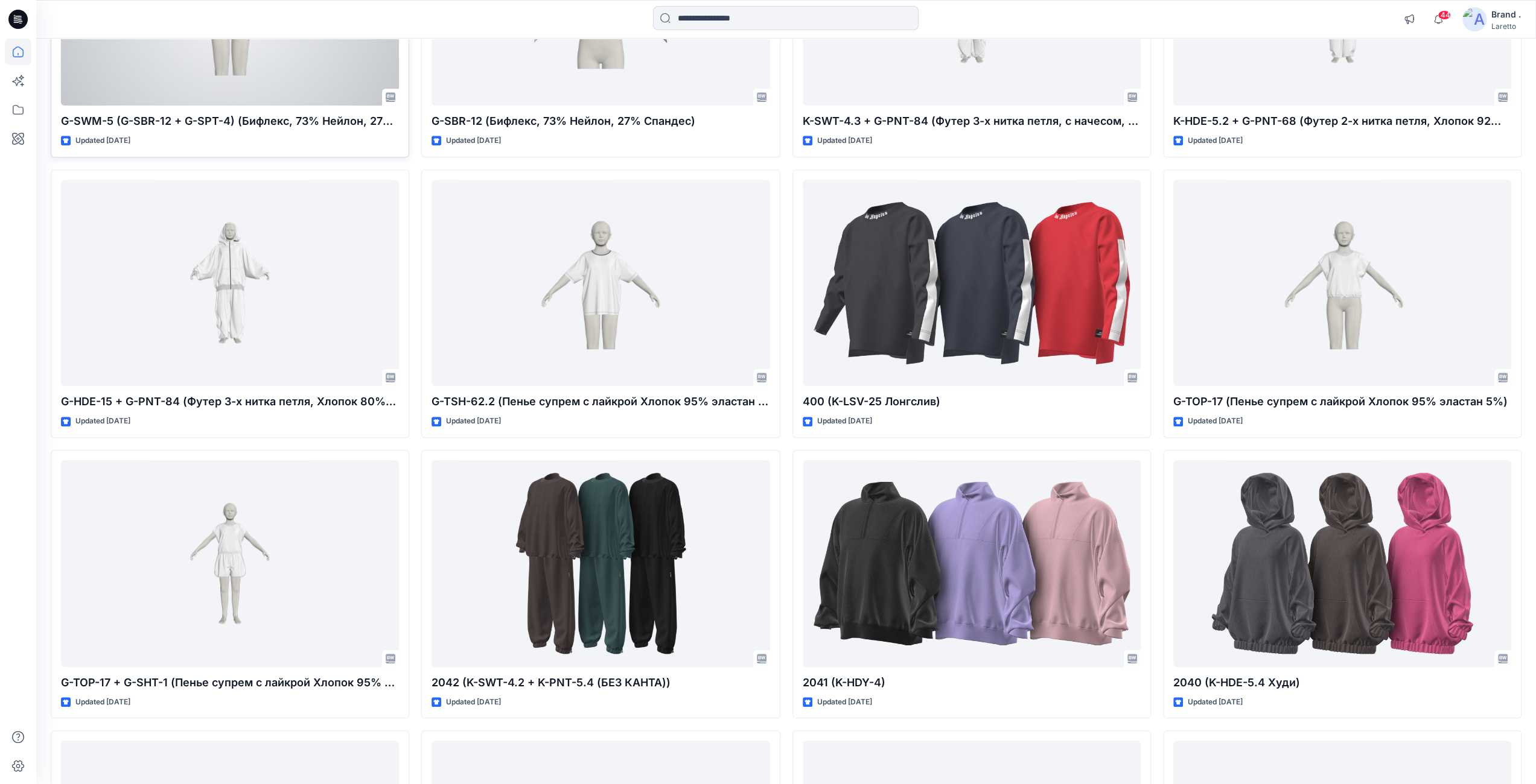
click at [268, 105] on div at bounding box center [230, 2] width 338 height 207
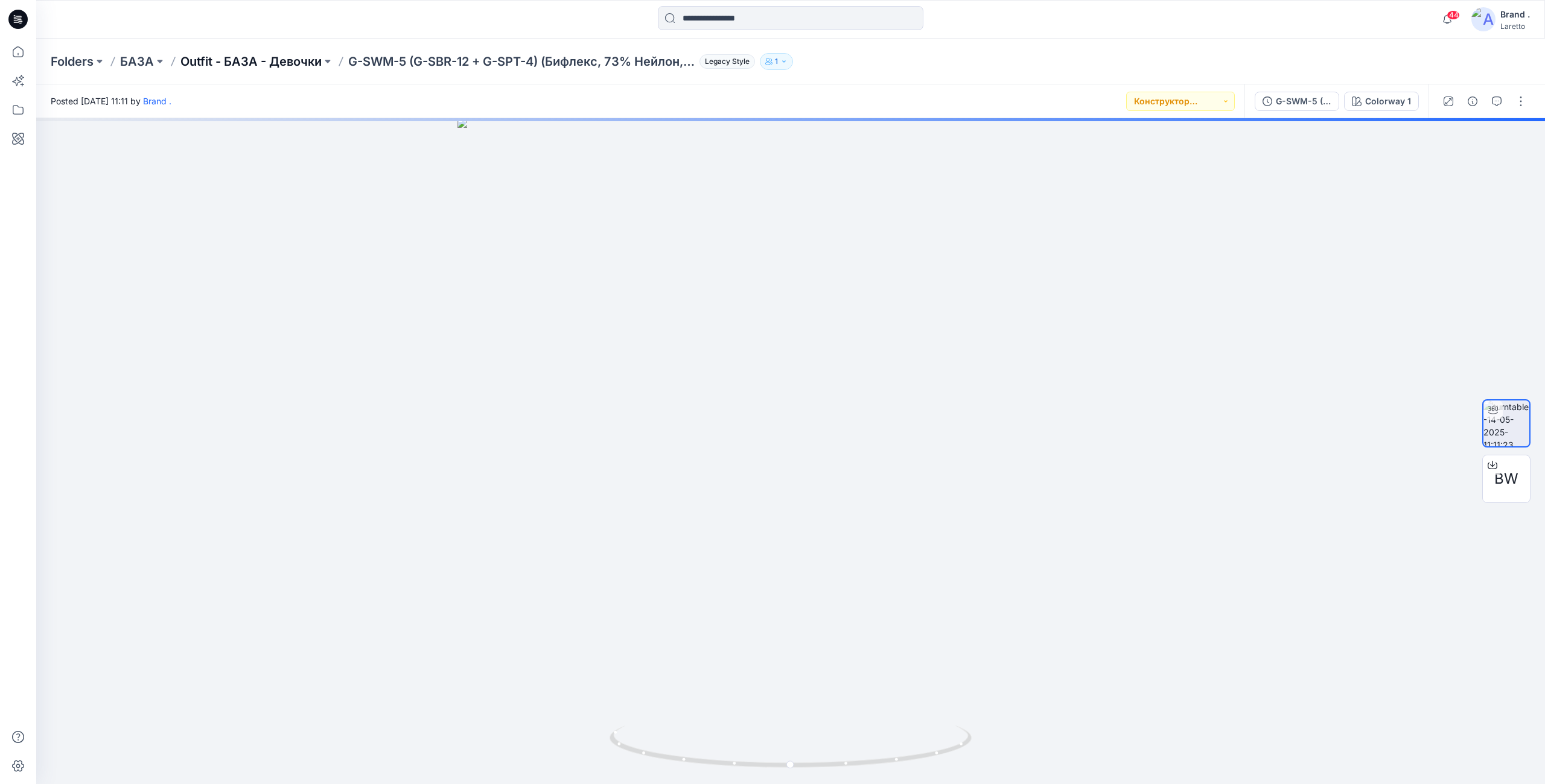
click at [292, 62] on p "Outfit - БАЗА - Девочки" at bounding box center [251, 62] width 141 height 17
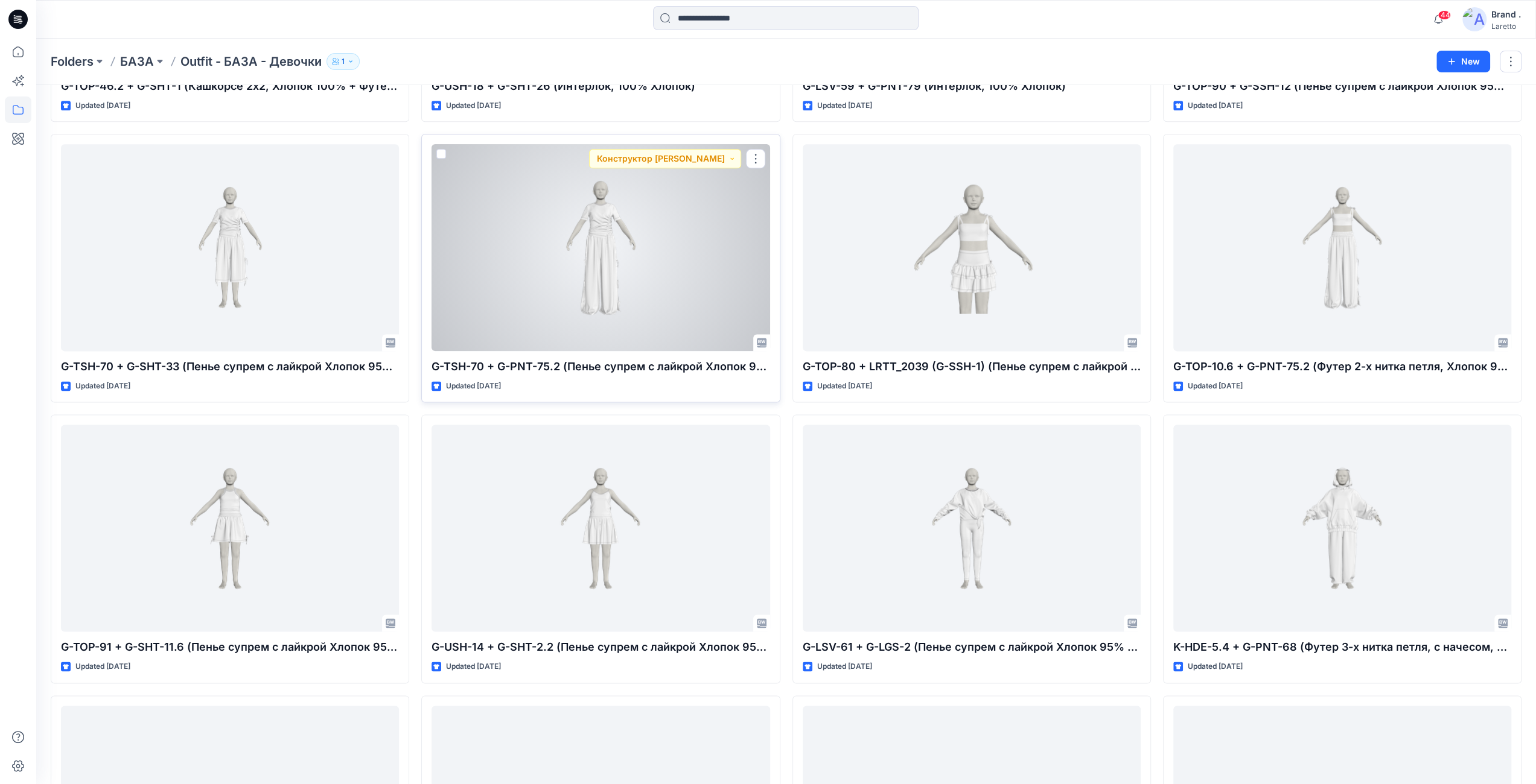
scroll to position [1586, 0]
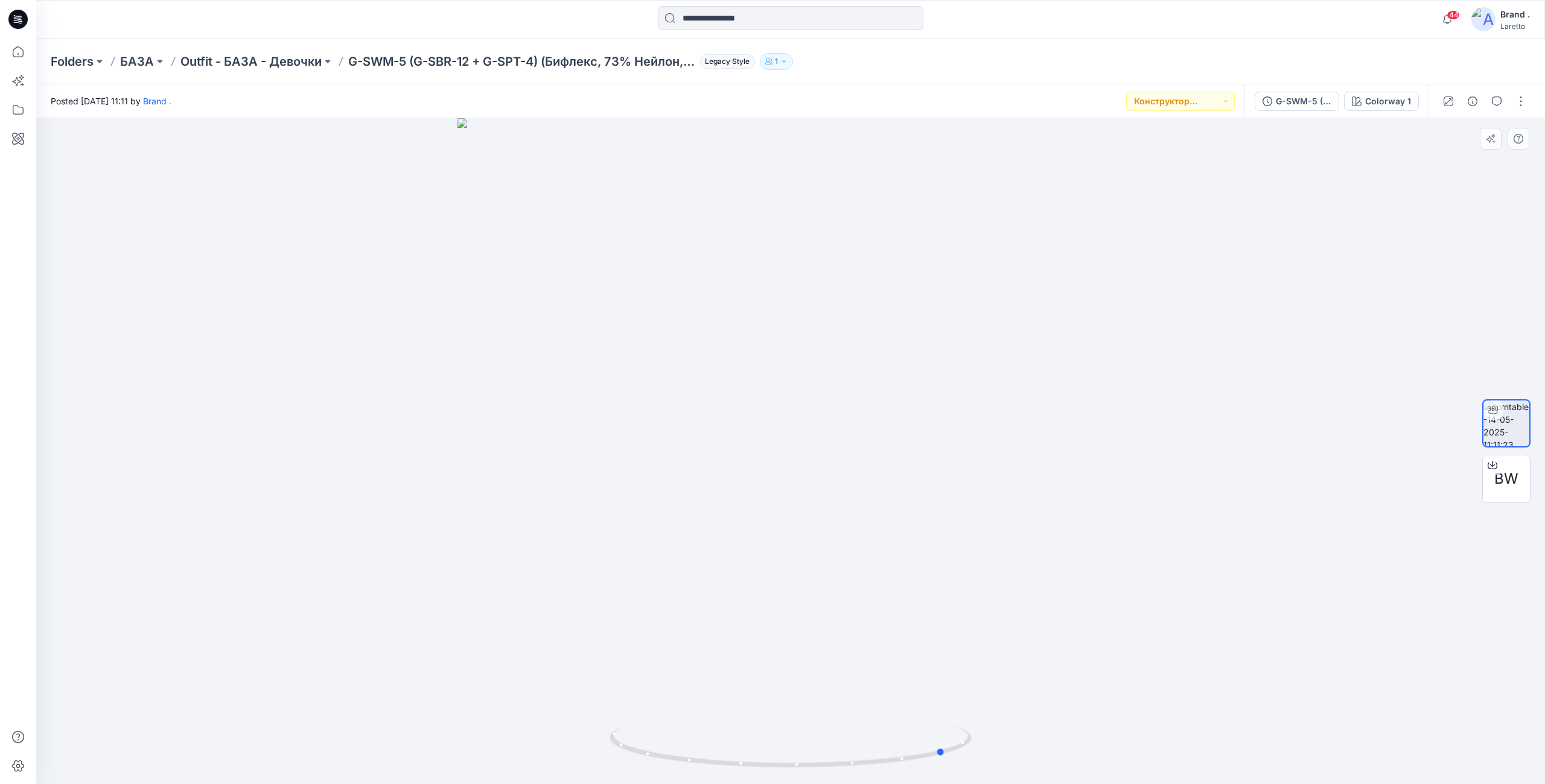
drag, startPoint x: 1029, startPoint y: 354, endPoint x: 1118, endPoint y: 362, distance: 89.4
click at [1118, 362] on div at bounding box center [790, 451] width 1509 height 666
drag, startPoint x: 353, startPoint y: 64, endPoint x: 395, endPoint y: 61, distance: 42.1
click at [395, 61] on p "G-SWM-5 (G-SBR-12 + G-SPT-4) (Бифлекс, 73% Нейлон, 27% Спандес)" at bounding box center [522, 62] width 347 height 17
copy p "G-SWM"
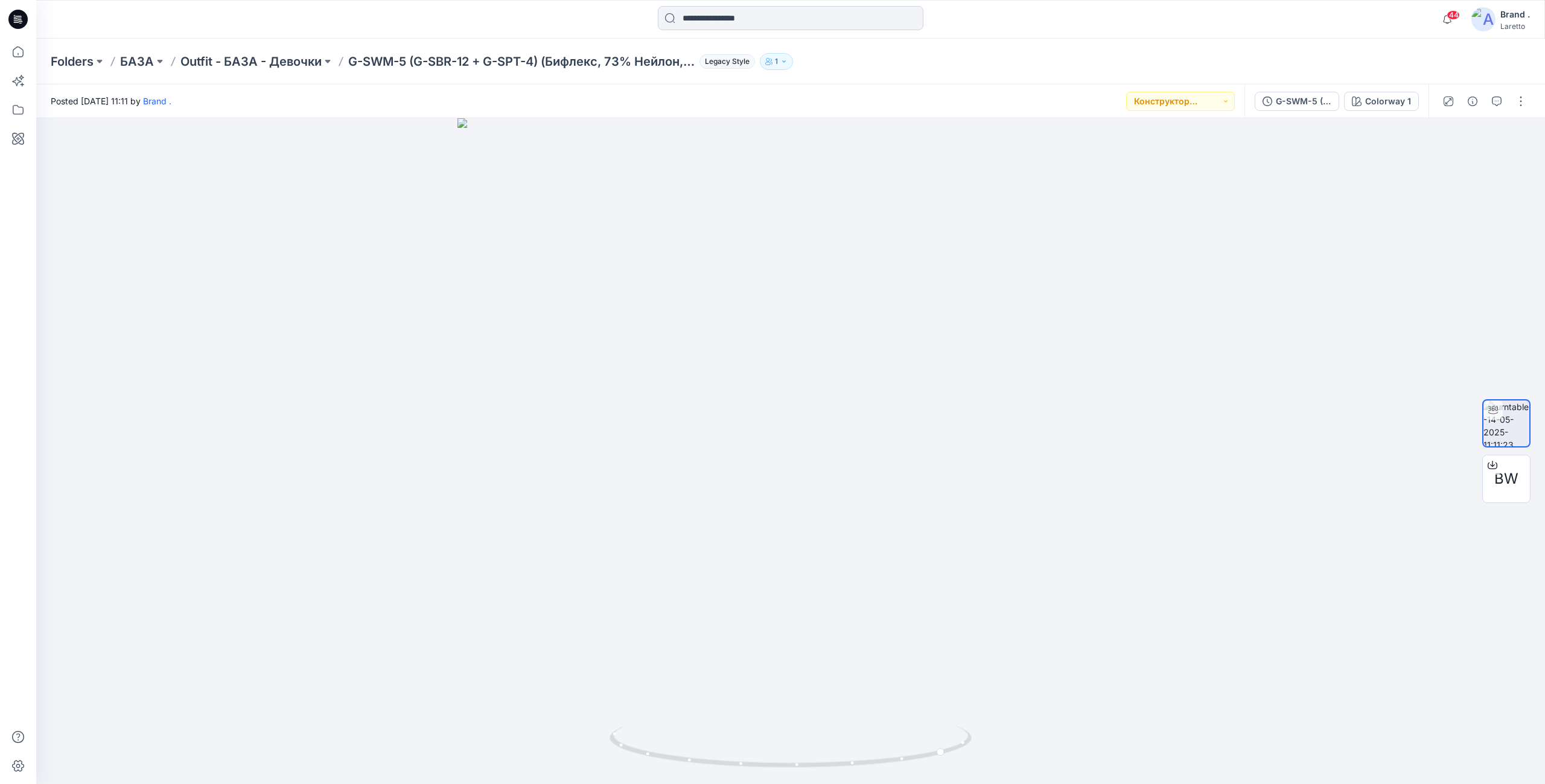
click at [696, 15] on input at bounding box center [790, 18] width 265 height 24
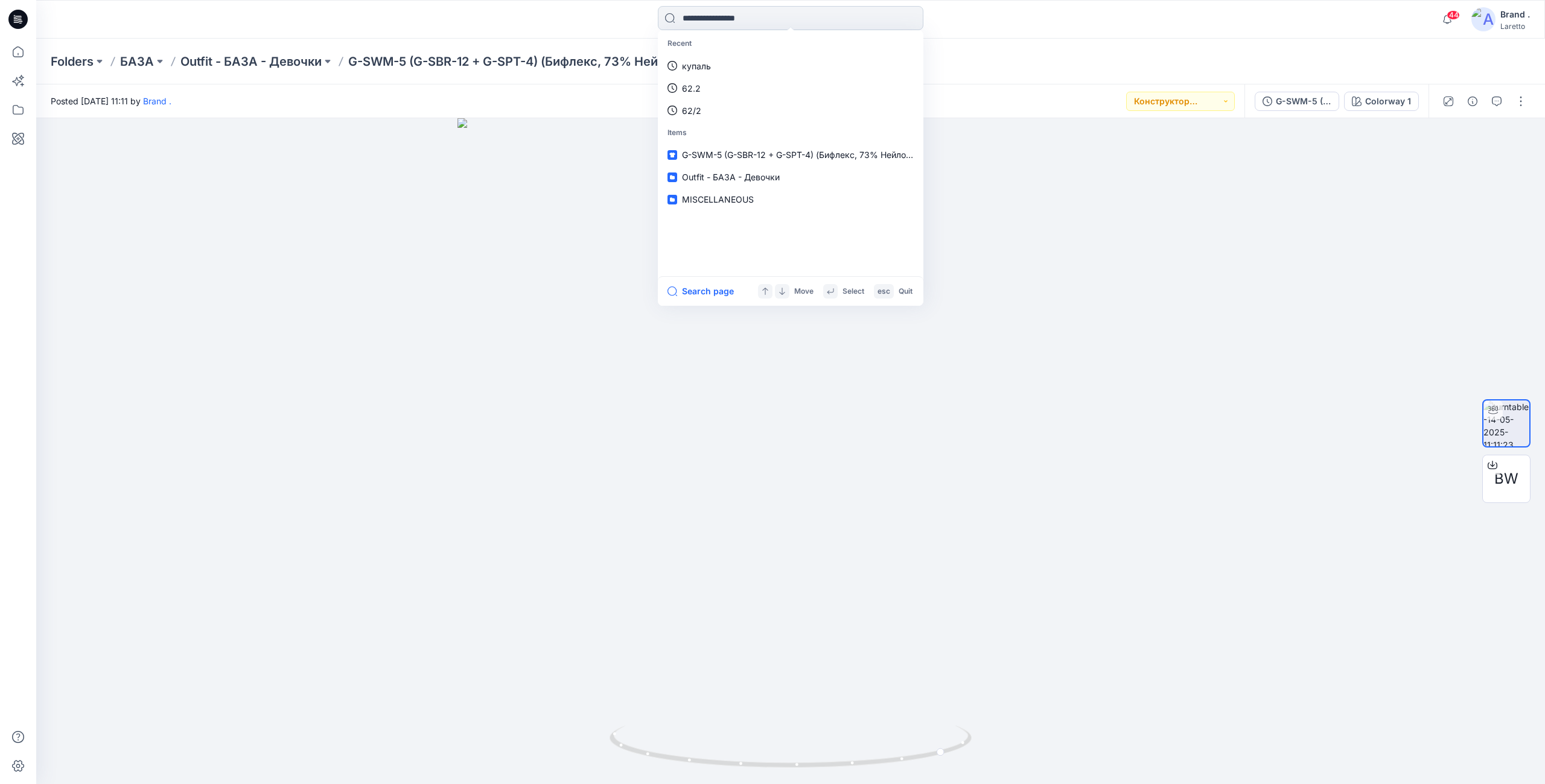
paste input "*****"
type input "*****"
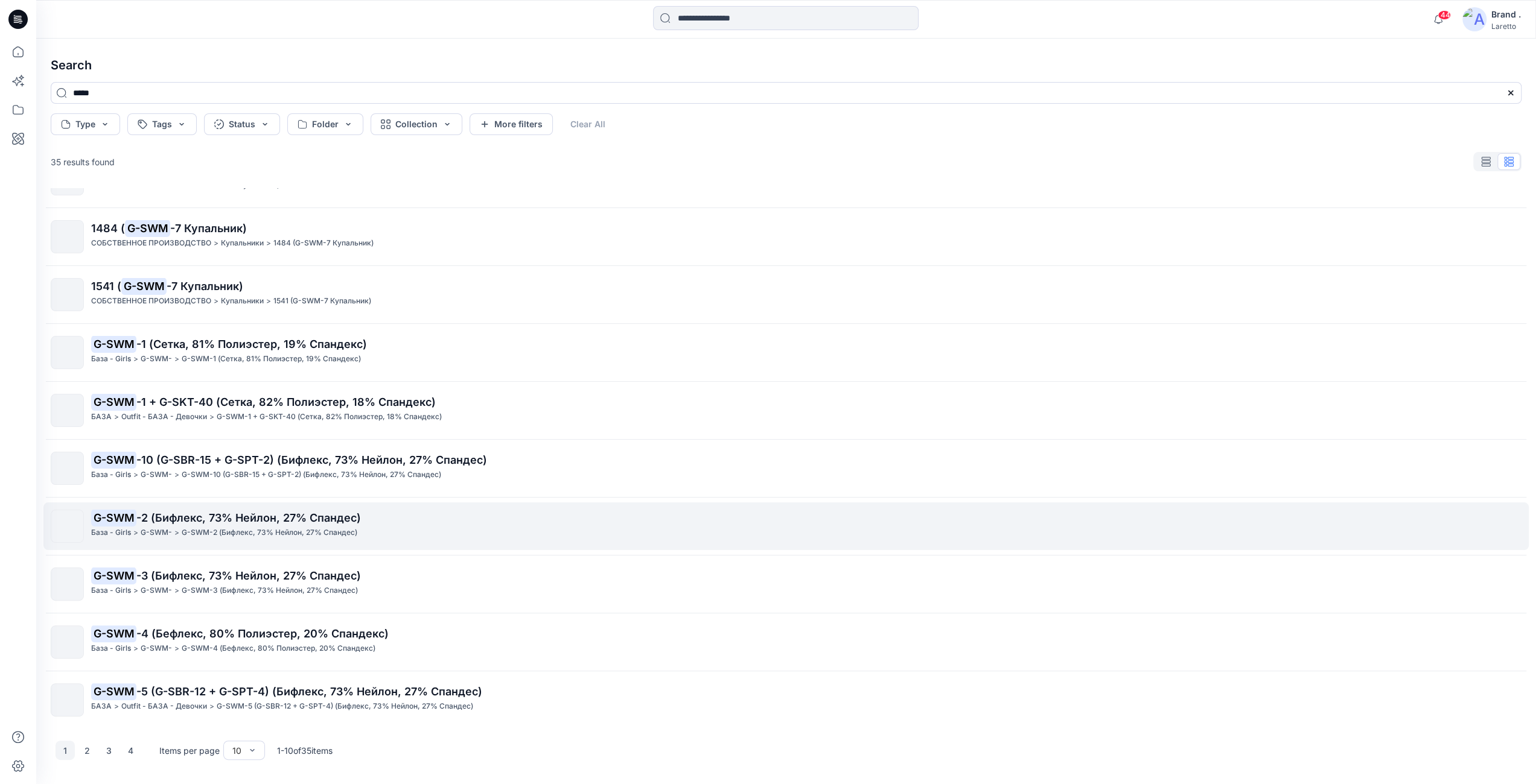
scroll to position [57, 0]
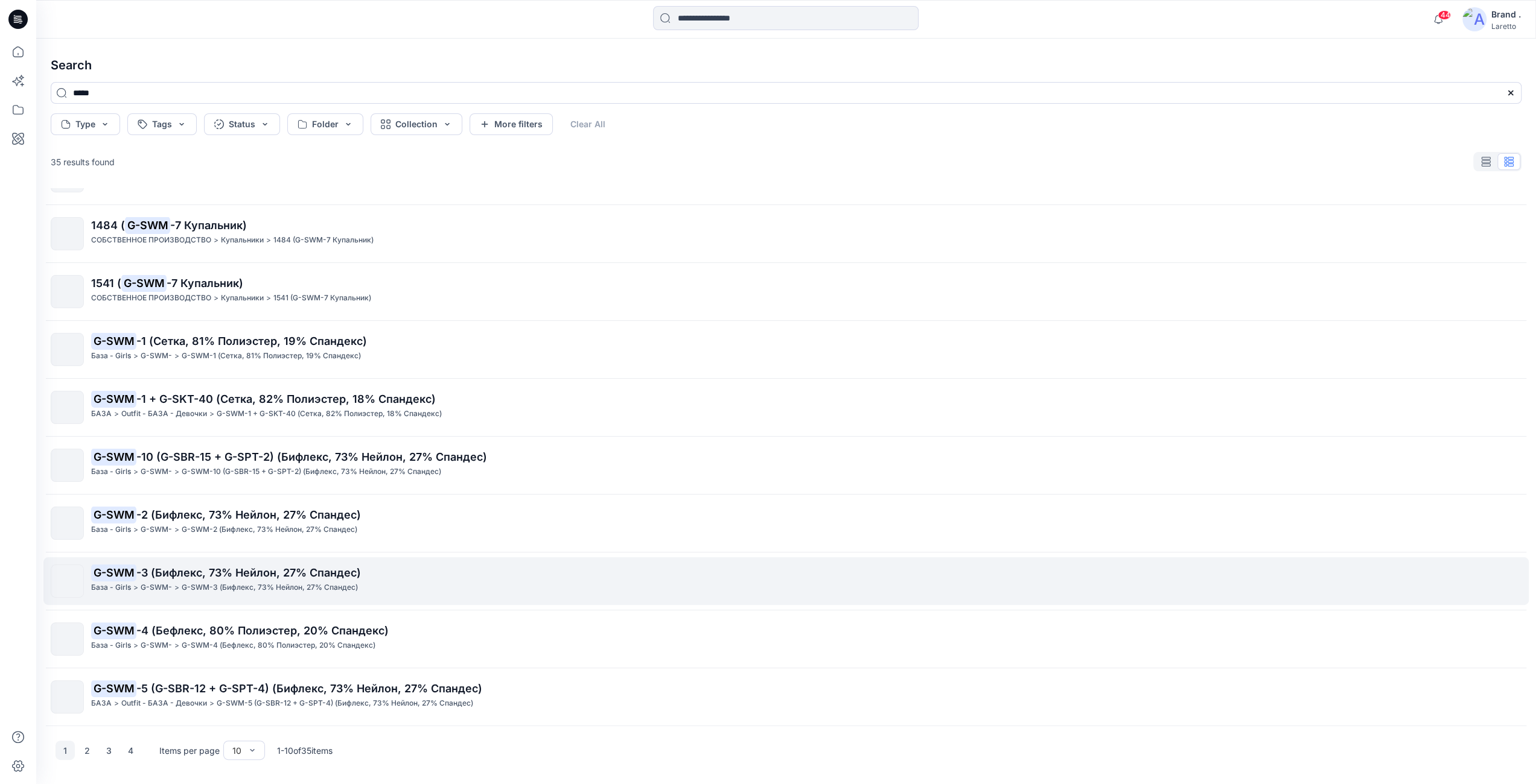
click at [249, 580] on p "G-SWM -3 (Бифлекс, 73% Нейлон, 27% Спандес)" at bounding box center [806, 573] width 1430 height 17
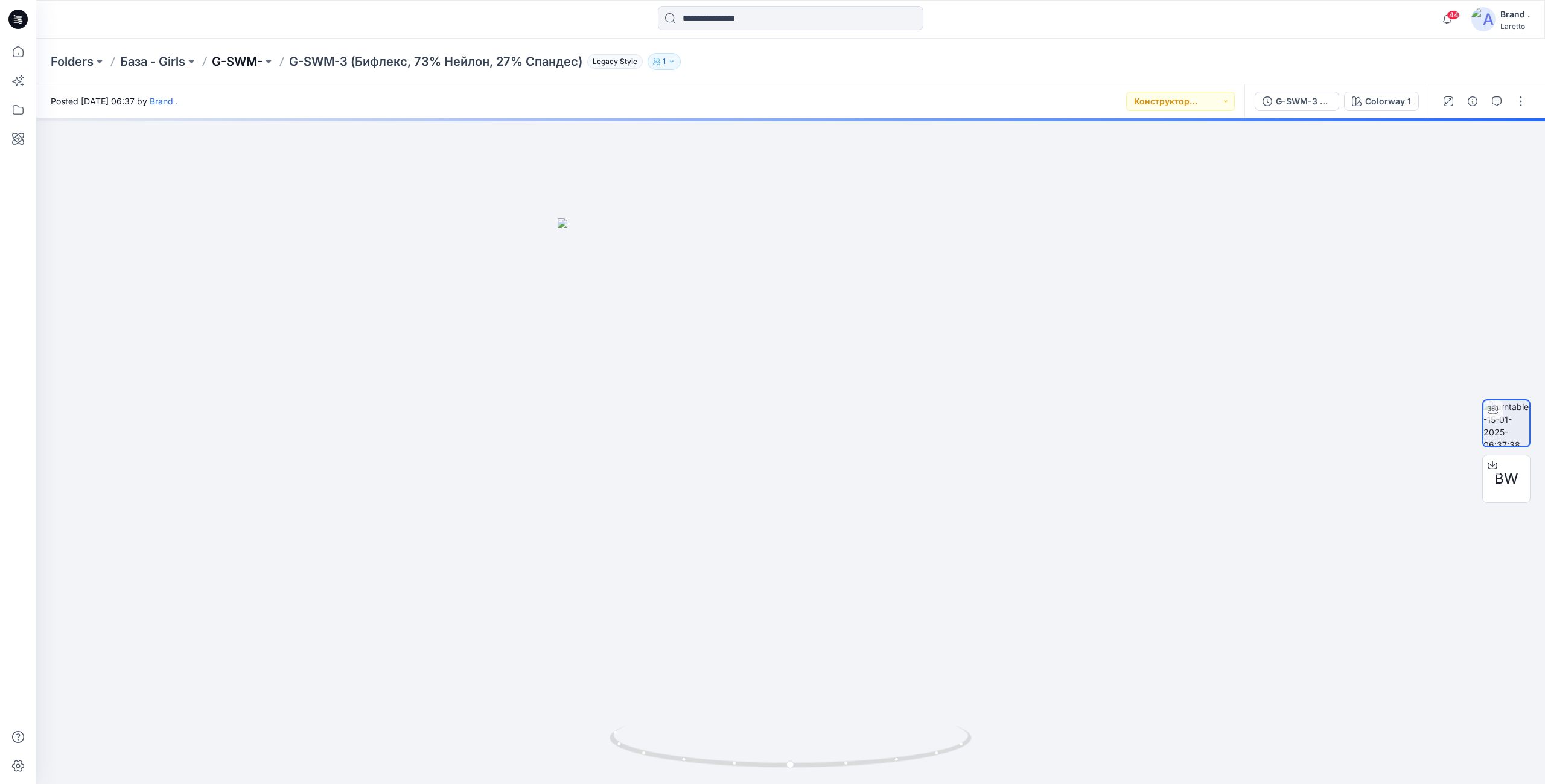
click at [241, 63] on p "G-SWM-" at bounding box center [237, 62] width 51 height 17
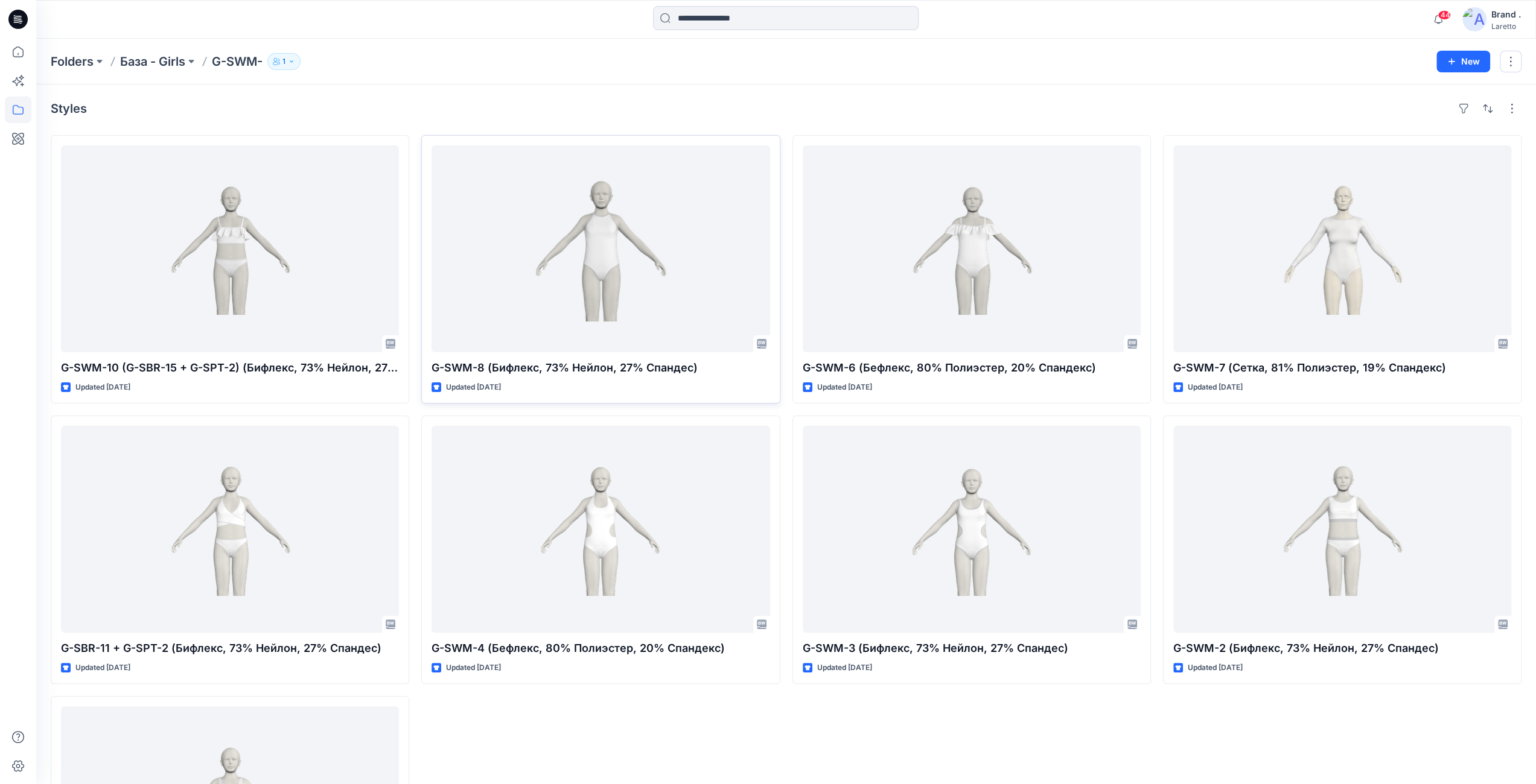
click at [462, 105] on div "Styles" at bounding box center [786, 108] width 1471 height 19
click at [700, 21] on input at bounding box center [786, 18] width 265 height 24
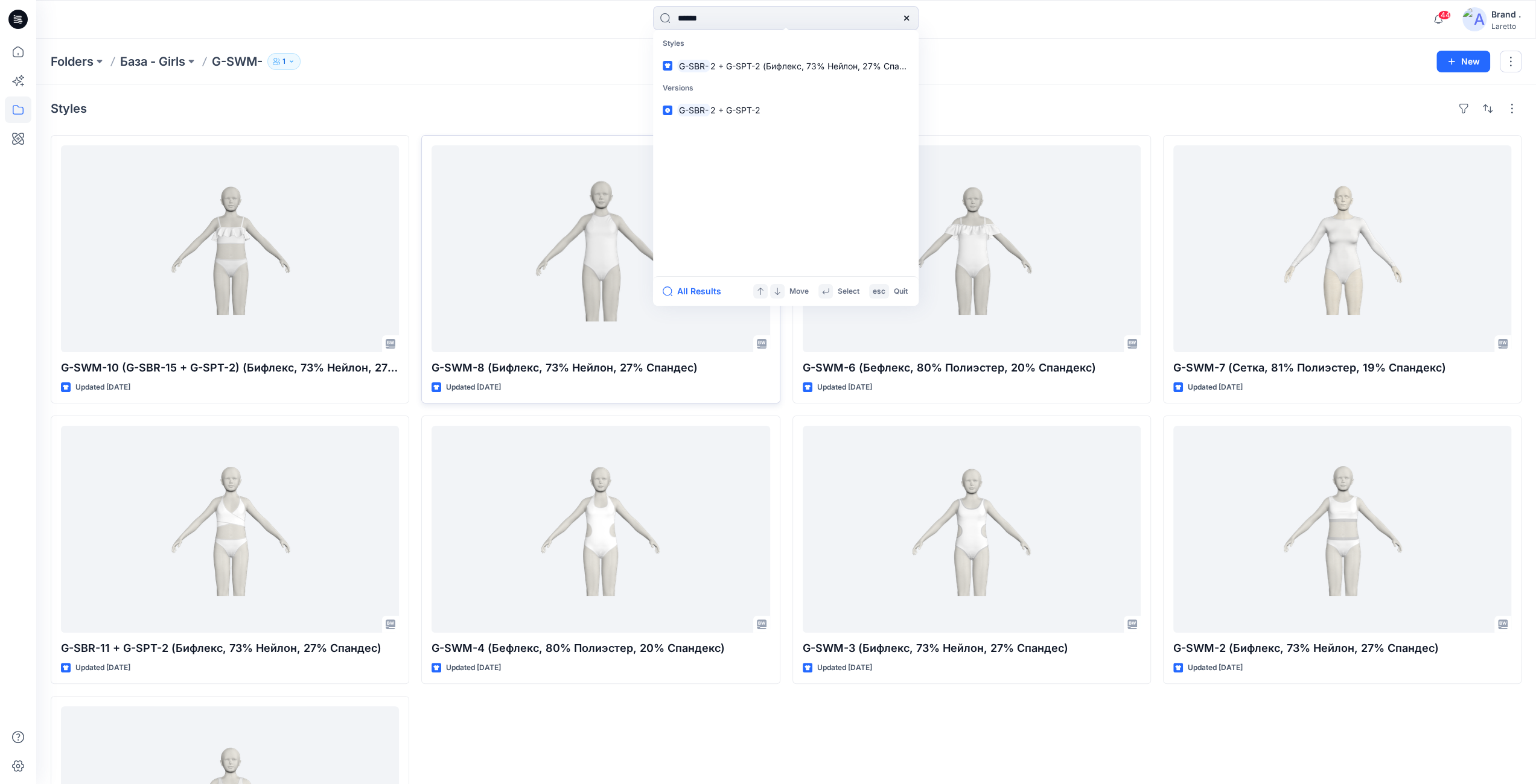
type input "*******"
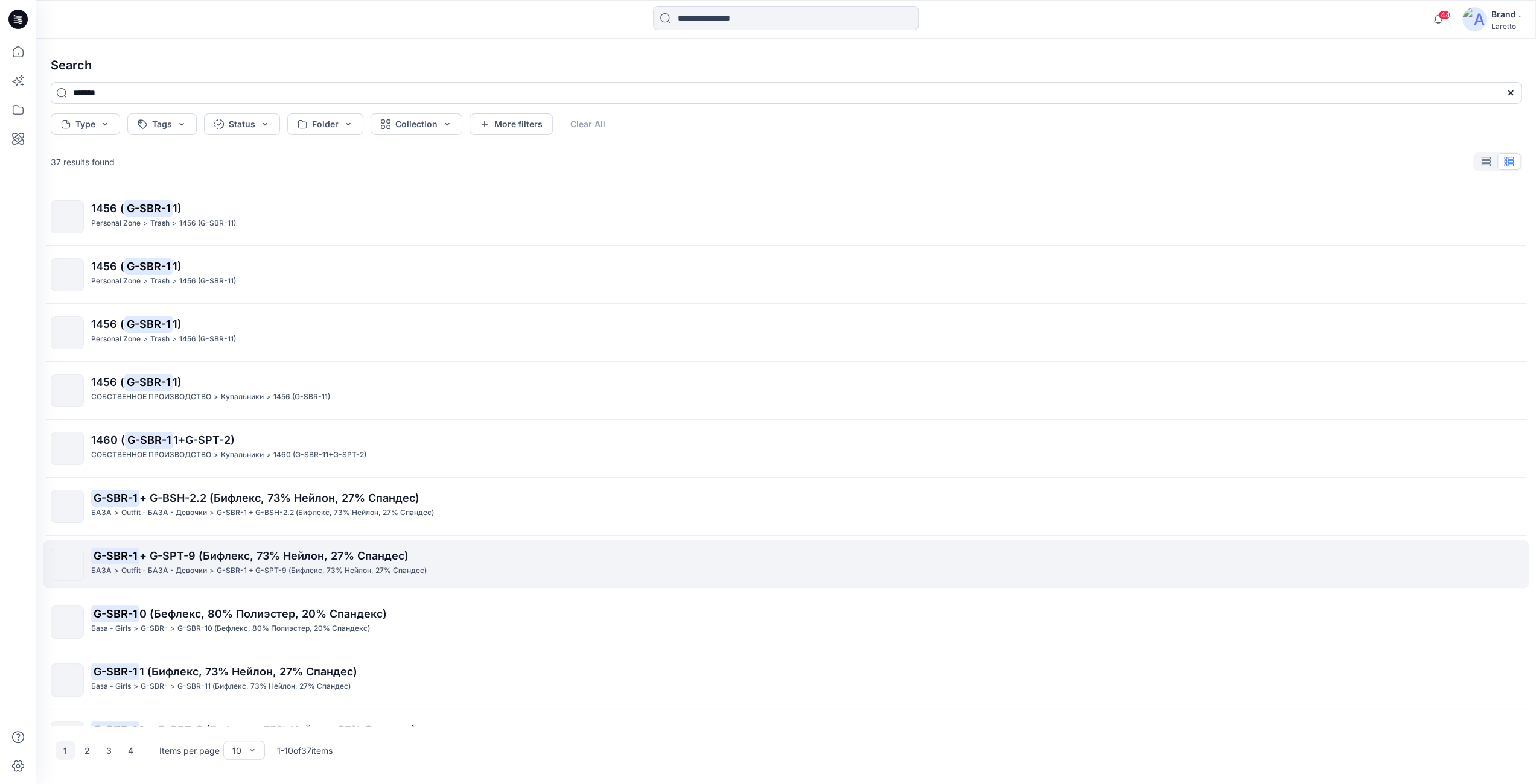
click at [159, 562] on span "+ G-SPT-9 (Бифлекс, 73% Нейлон, 27% Спандес)" at bounding box center [274, 556] width 269 height 13
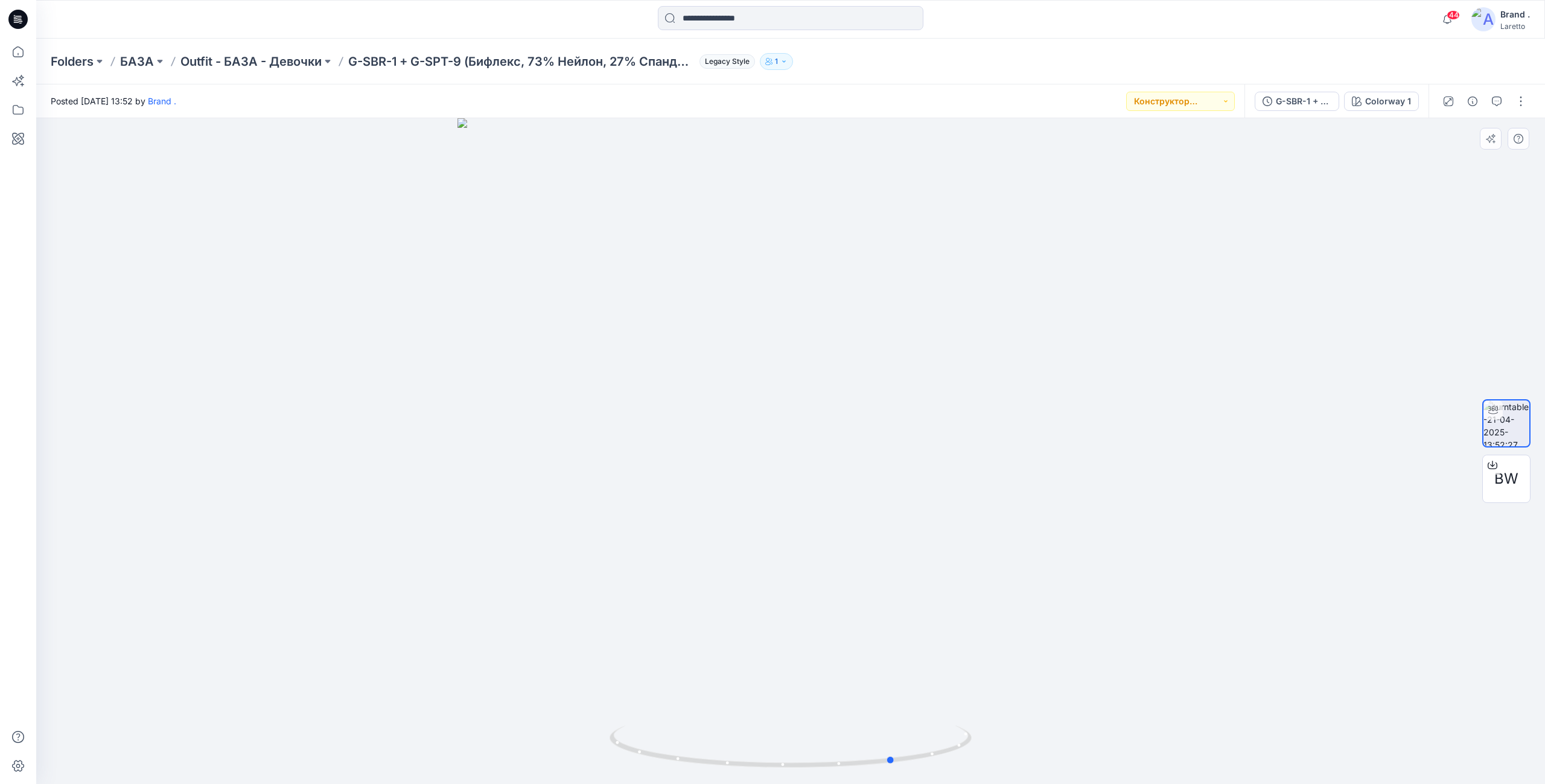
drag, startPoint x: 553, startPoint y: 361, endPoint x: 317, endPoint y: 490, distance: 269.0
click at [293, 487] on div at bounding box center [790, 451] width 1509 height 666
click at [1506, 485] on span "BW" at bounding box center [1506, 479] width 24 height 22
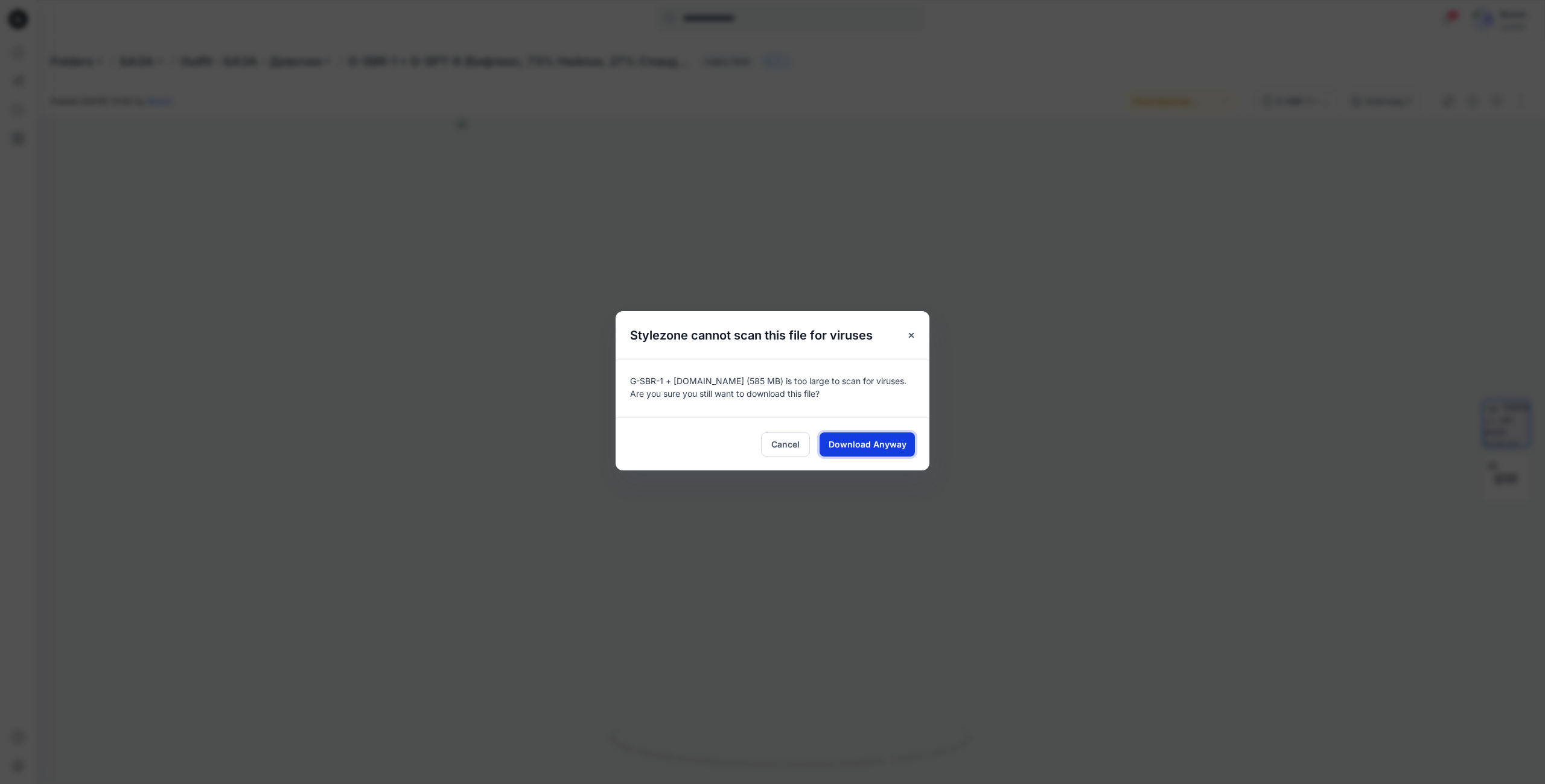
click at [886, 440] on span "Download Anyway" at bounding box center [867, 444] width 78 height 13
